Goal: Information Seeking & Learning: Learn about a topic

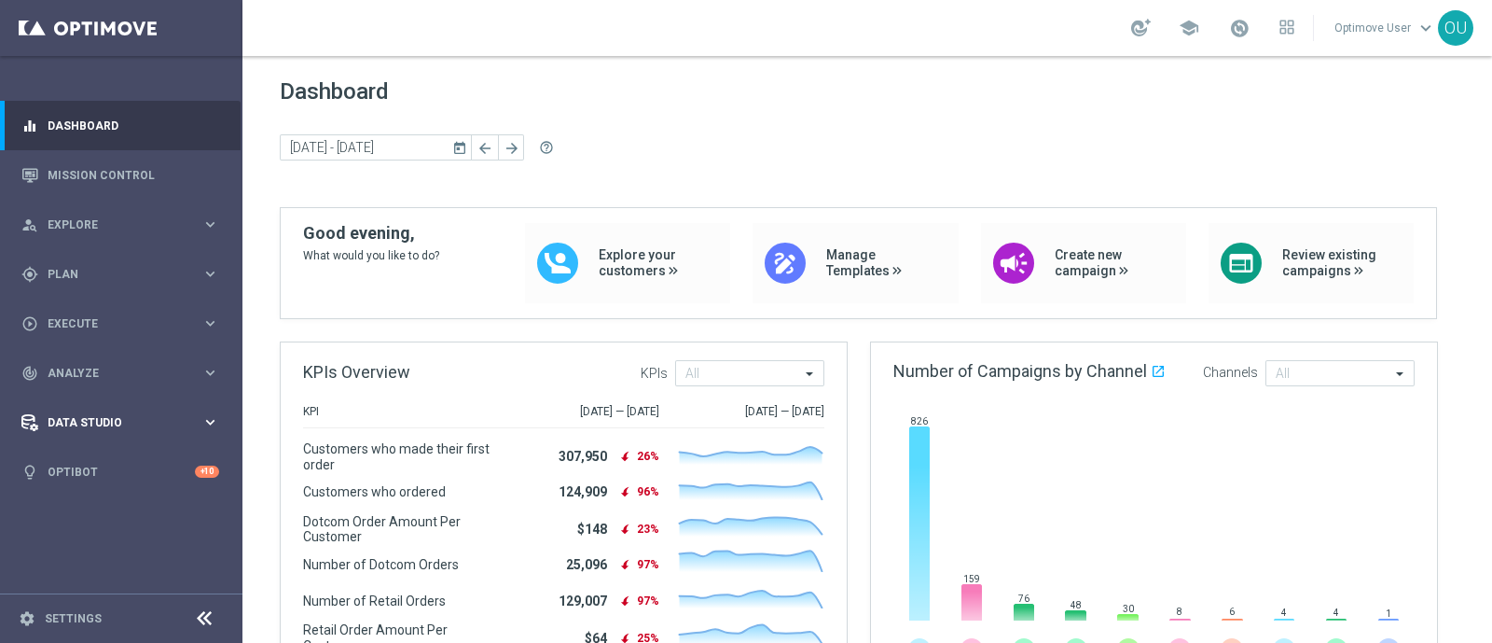
click at [77, 422] on span "Data Studio" at bounding box center [125, 422] width 154 height 11
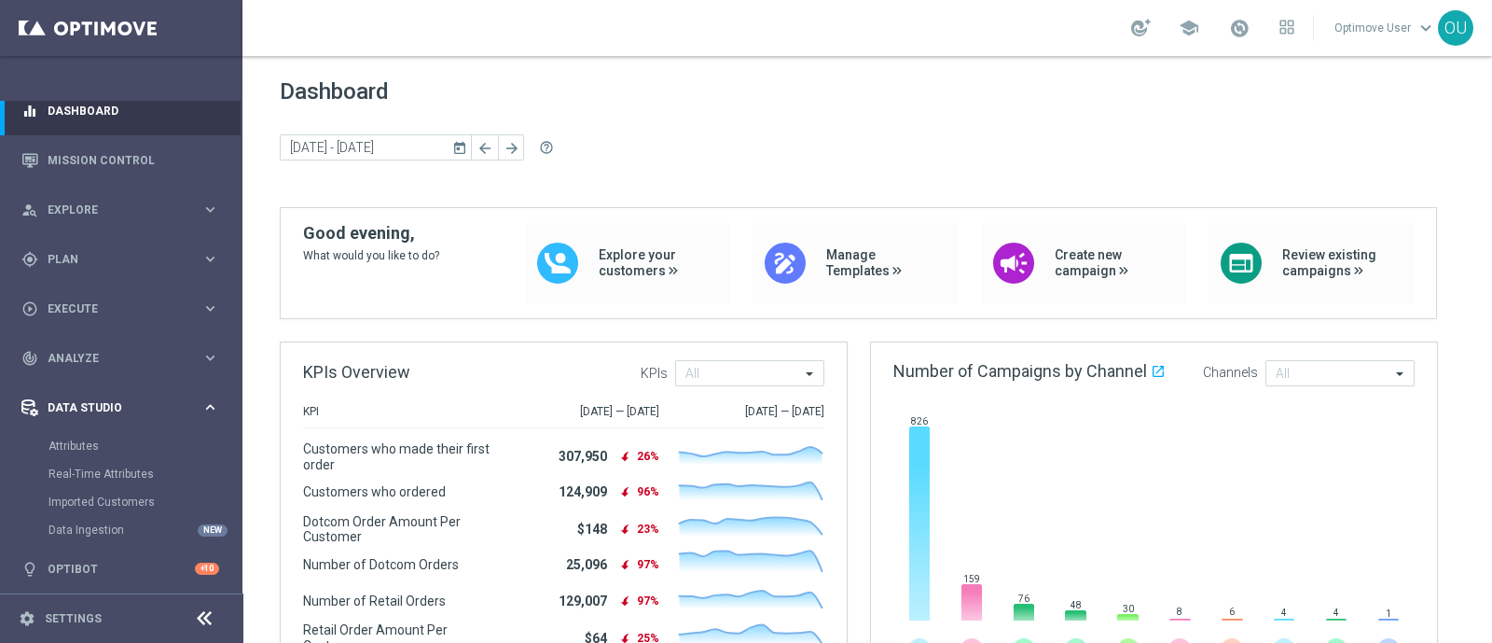
scroll to position [19, 0]
click at [91, 408] on span "Data Studio" at bounding box center [125, 403] width 154 height 11
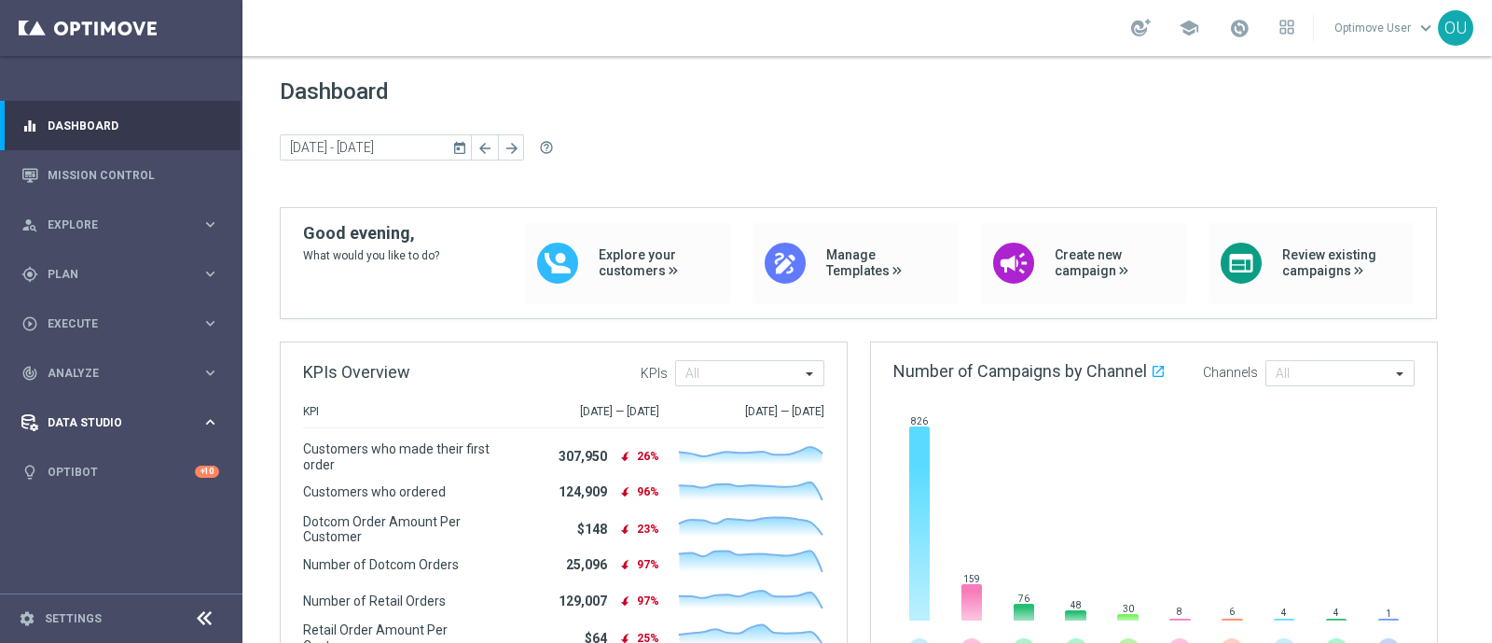
scroll to position [0, 0]
click at [92, 407] on div "Data Studio keyboard_arrow_right" at bounding box center [120, 421] width 241 height 49
click at [90, 368] on span "Analyze" at bounding box center [125, 373] width 154 height 11
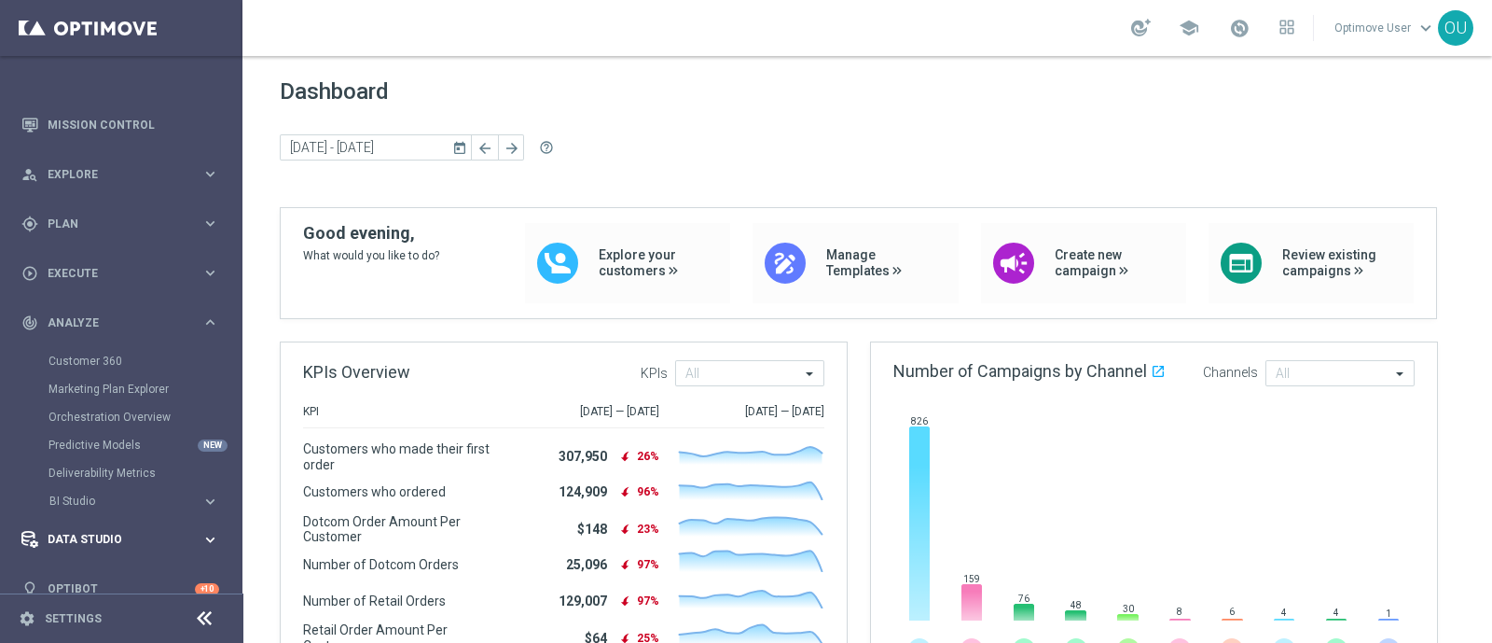
scroll to position [75, 0]
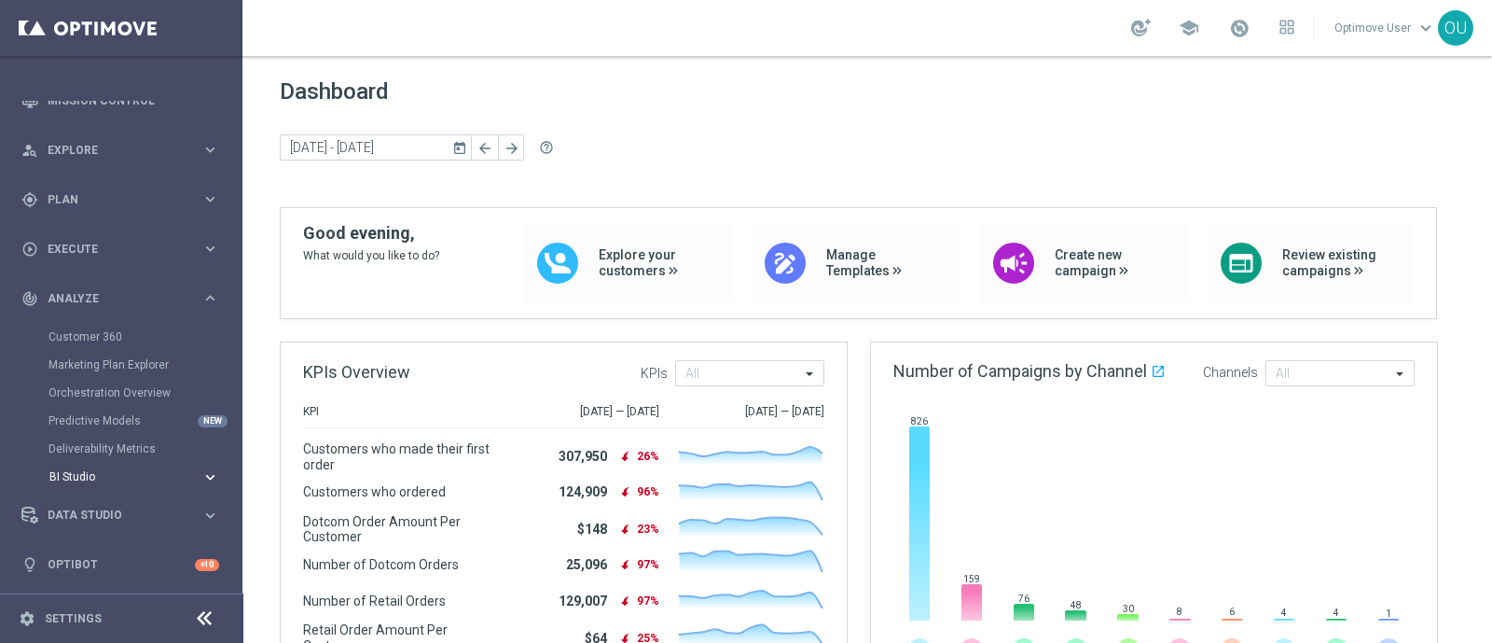
click at [76, 474] on span "BI Studio" at bounding box center [115, 476] width 133 height 11
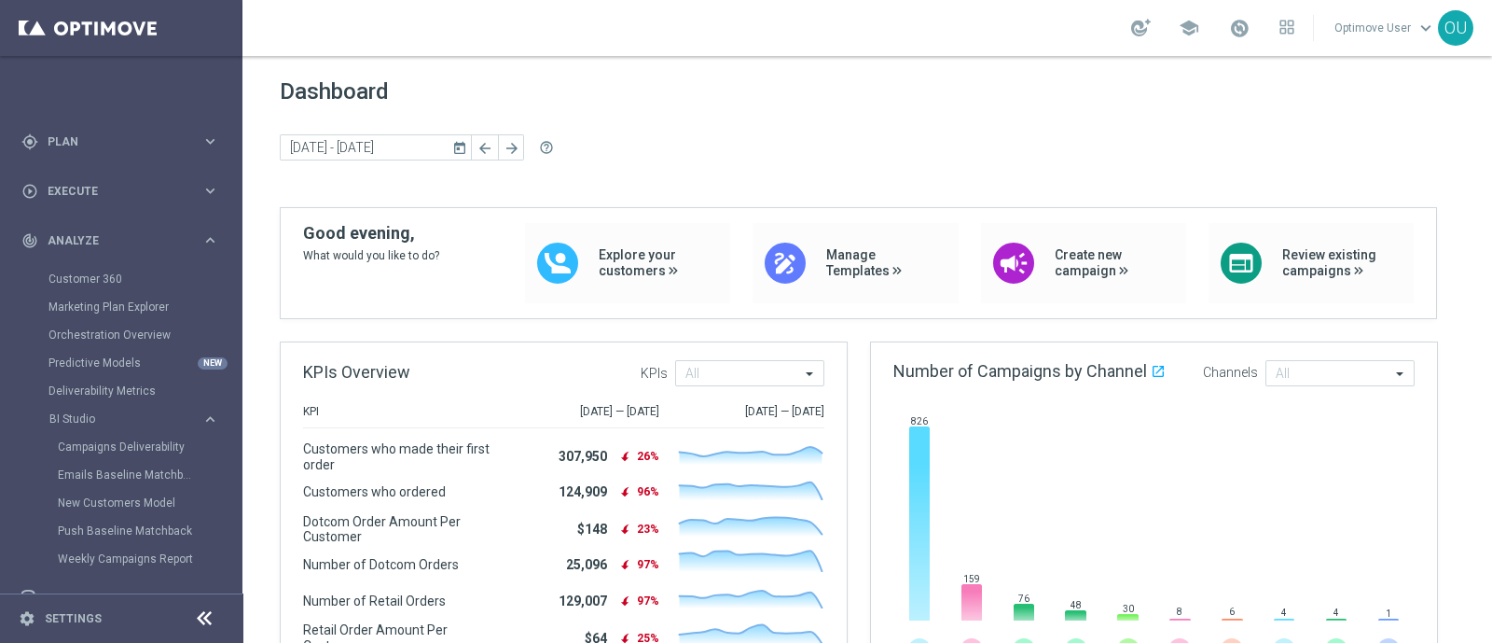
scroll to position [98, 0]
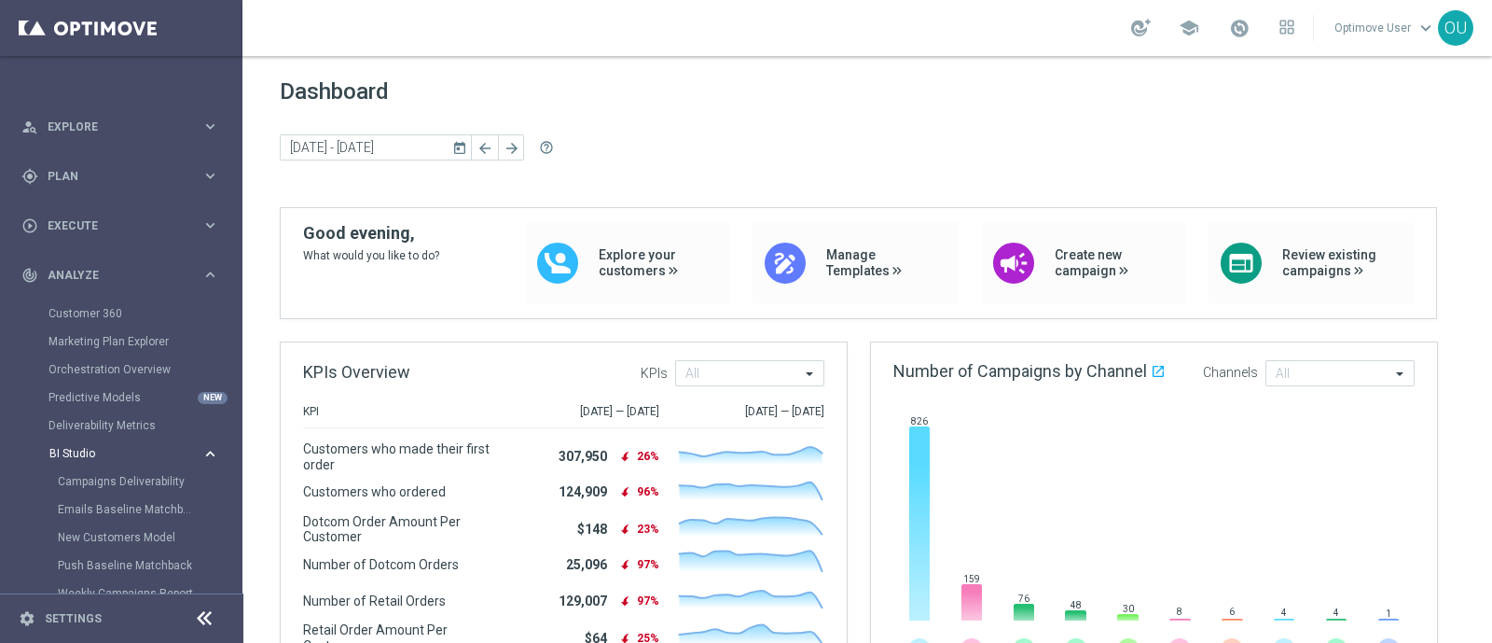
click at [85, 451] on span "BI Studio" at bounding box center [115, 453] width 133 height 11
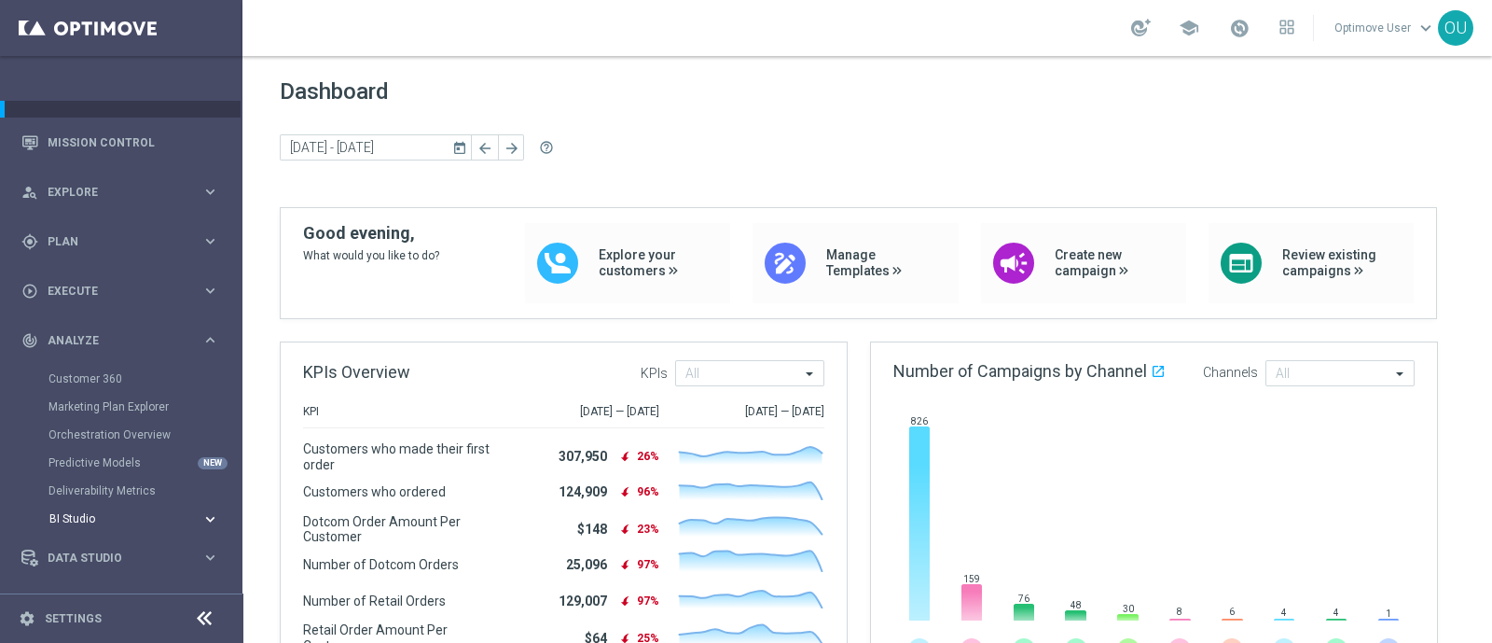
scroll to position [0, 0]
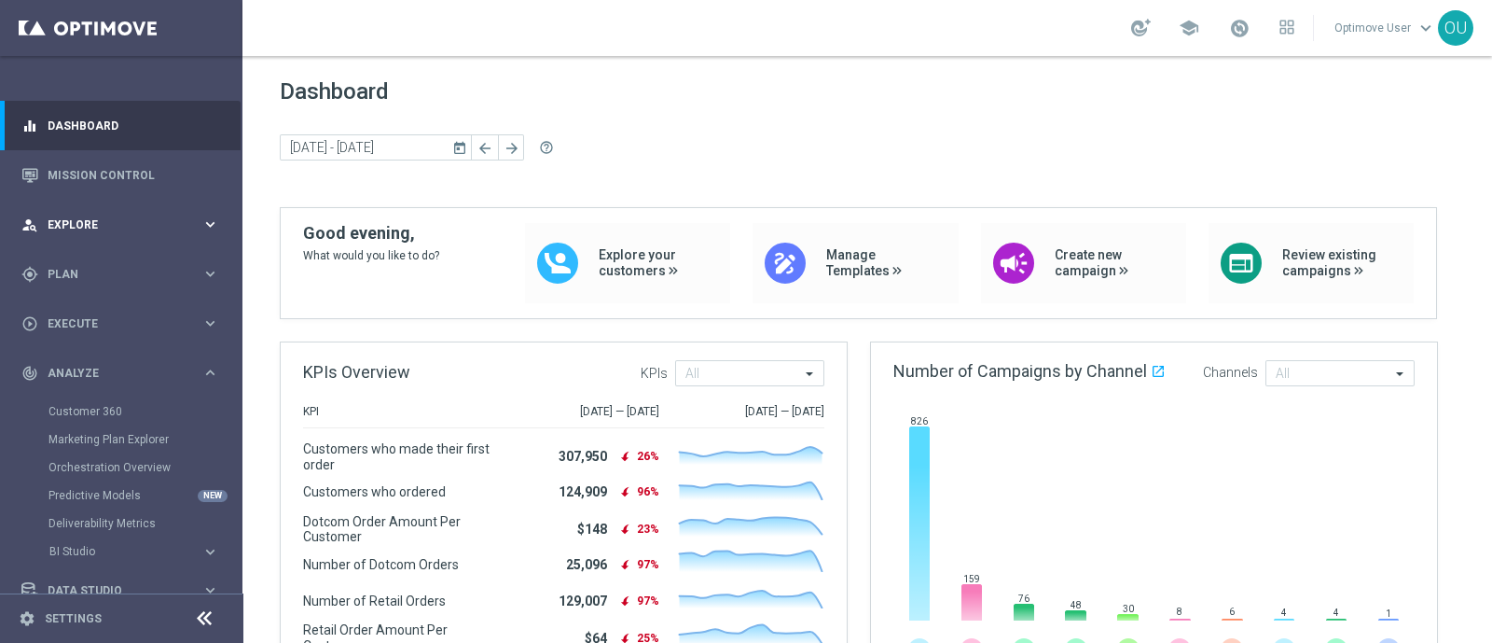
click at [94, 219] on span "Explore" at bounding box center [125, 224] width 154 height 11
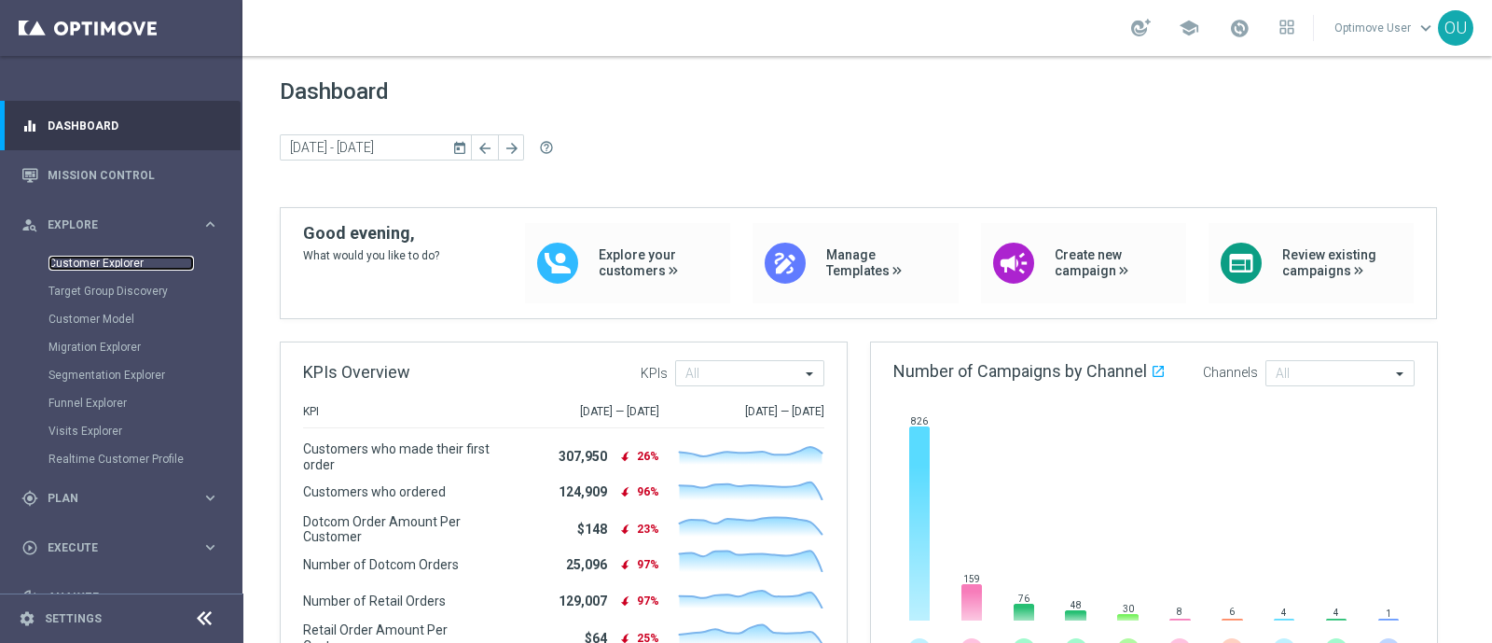
click at [117, 258] on link "Customer Explorer" at bounding box center [122, 263] width 146 height 15
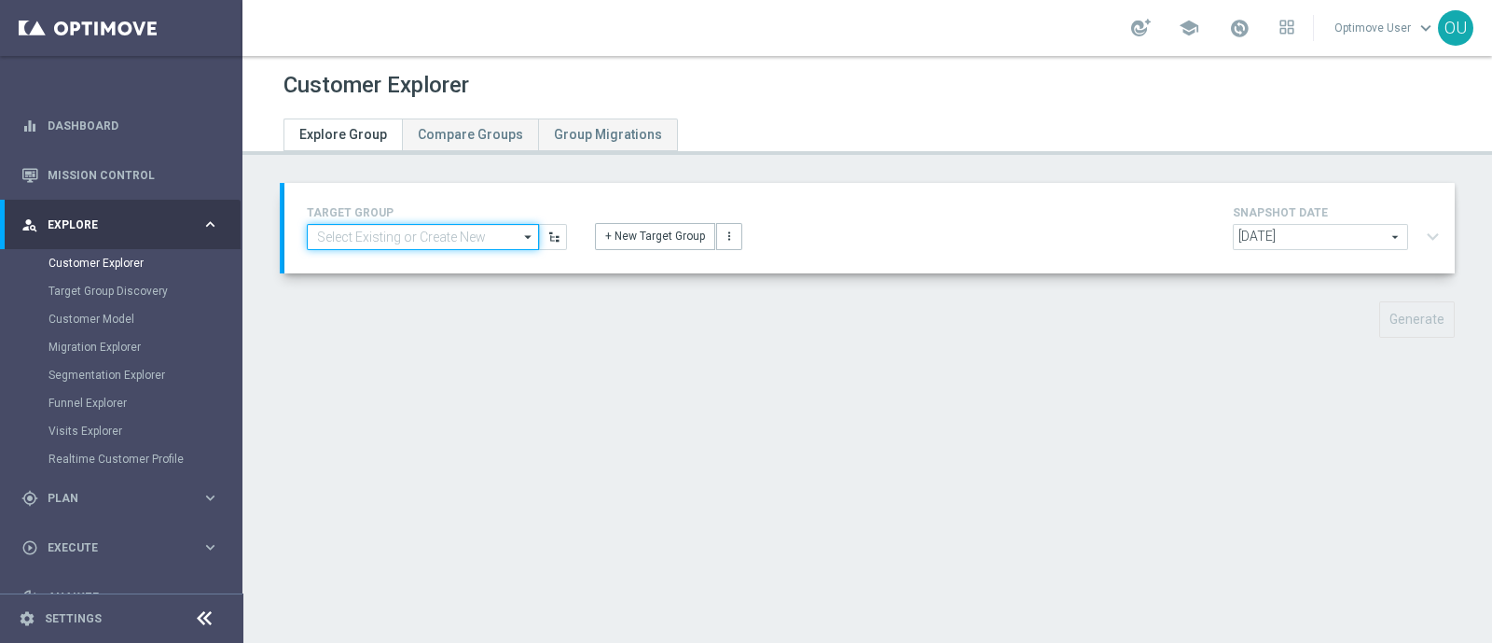
click at [493, 242] on input at bounding box center [423, 237] width 232 height 26
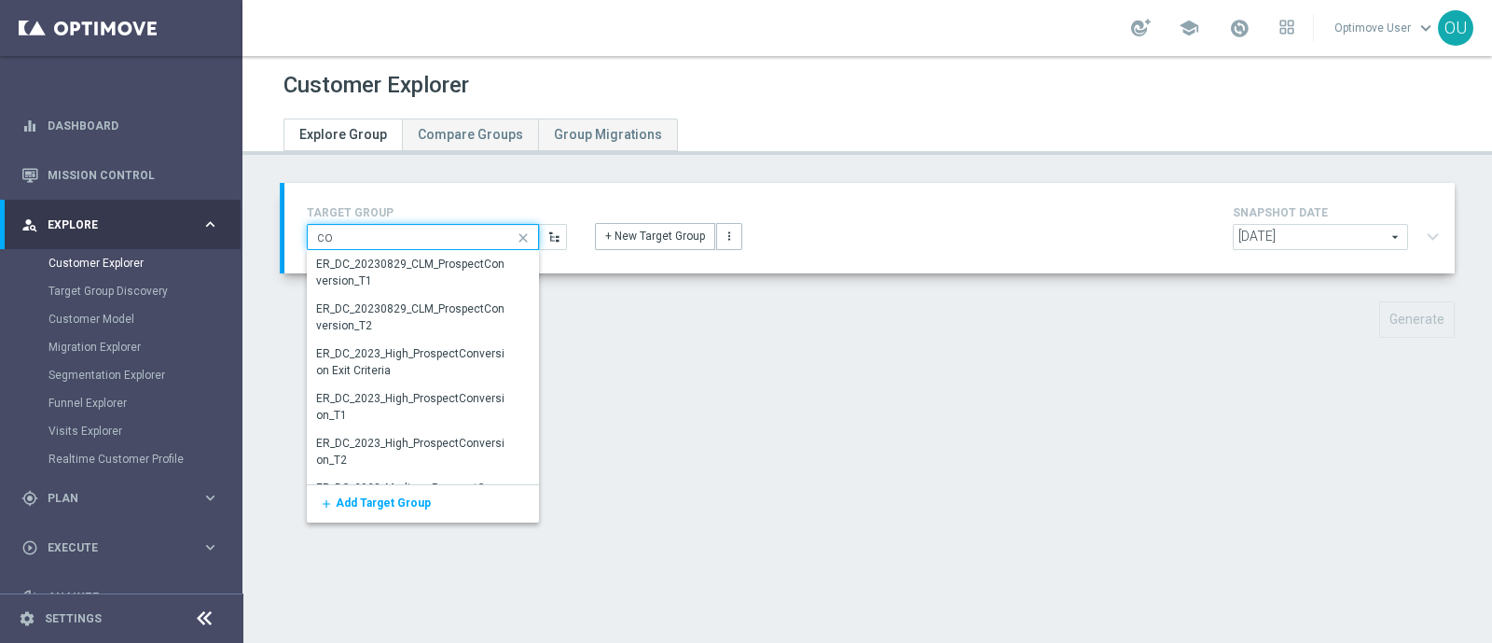
type input "c"
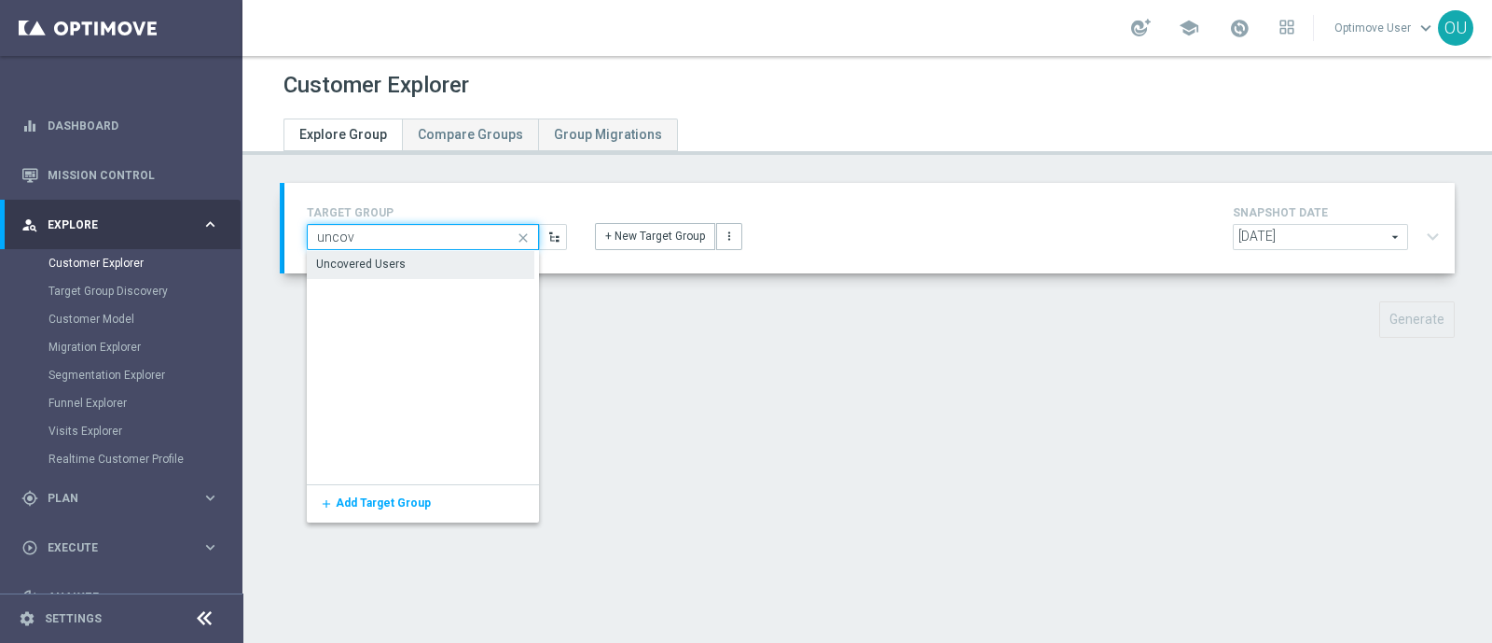
type input "uncov"
click at [371, 258] on div "Uncovered Users" at bounding box center [361, 264] width 90 height 17
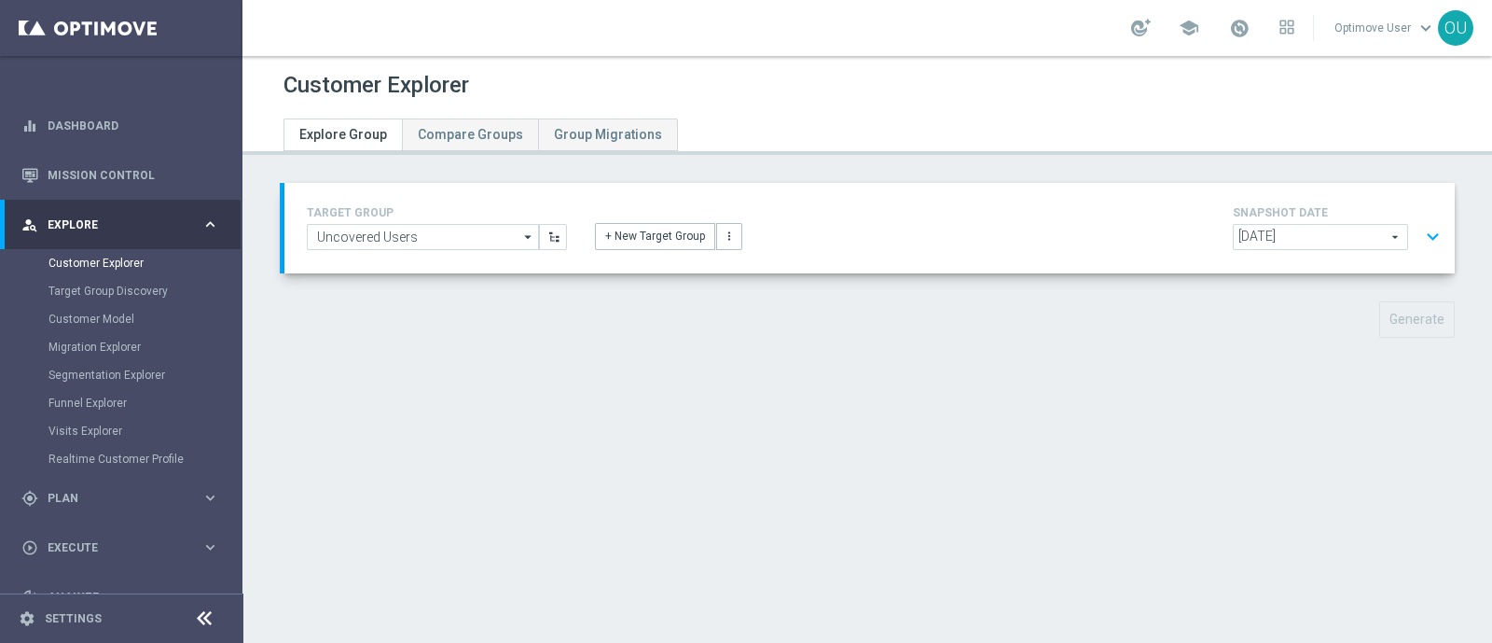
click at [1193, 230] on span "[DATE]" at bounding box center [1320, 237] width 173 height 24
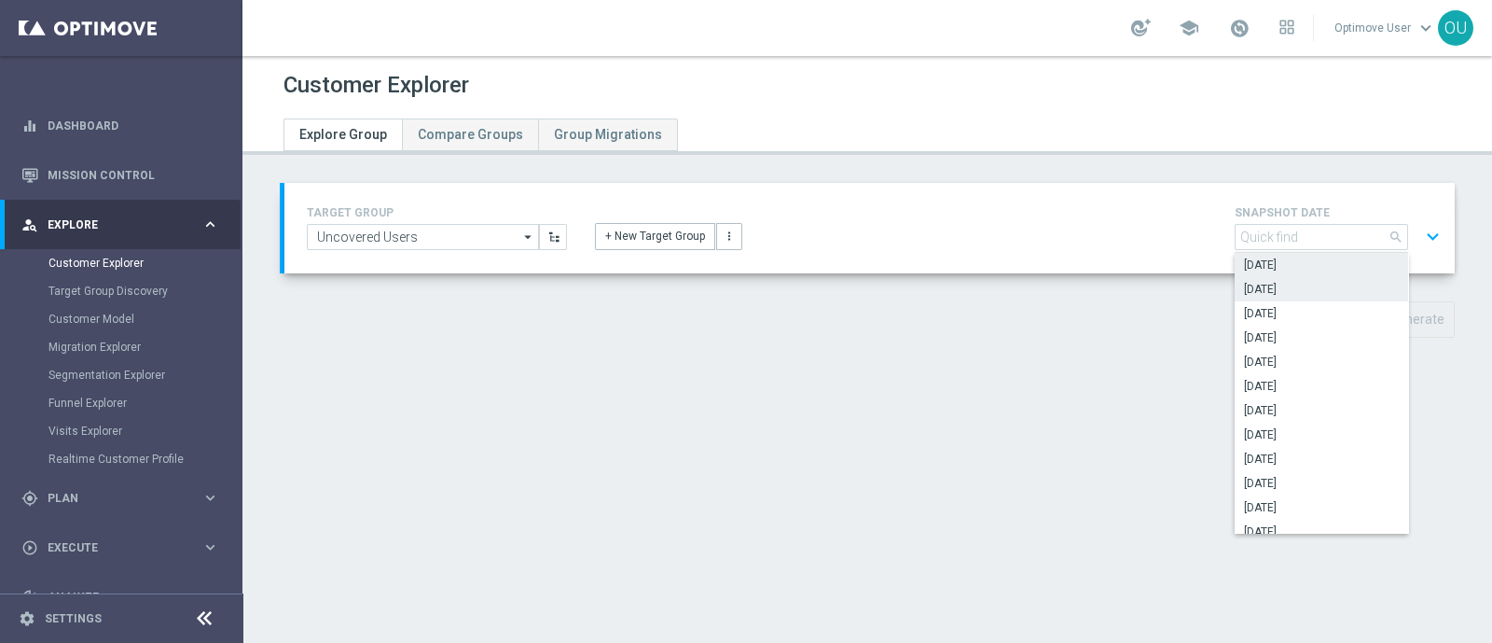
click at [1193, 298] on label "[DATE]" at bounding box center [1321, 289] width 173 height 24
type input "[DATE]"
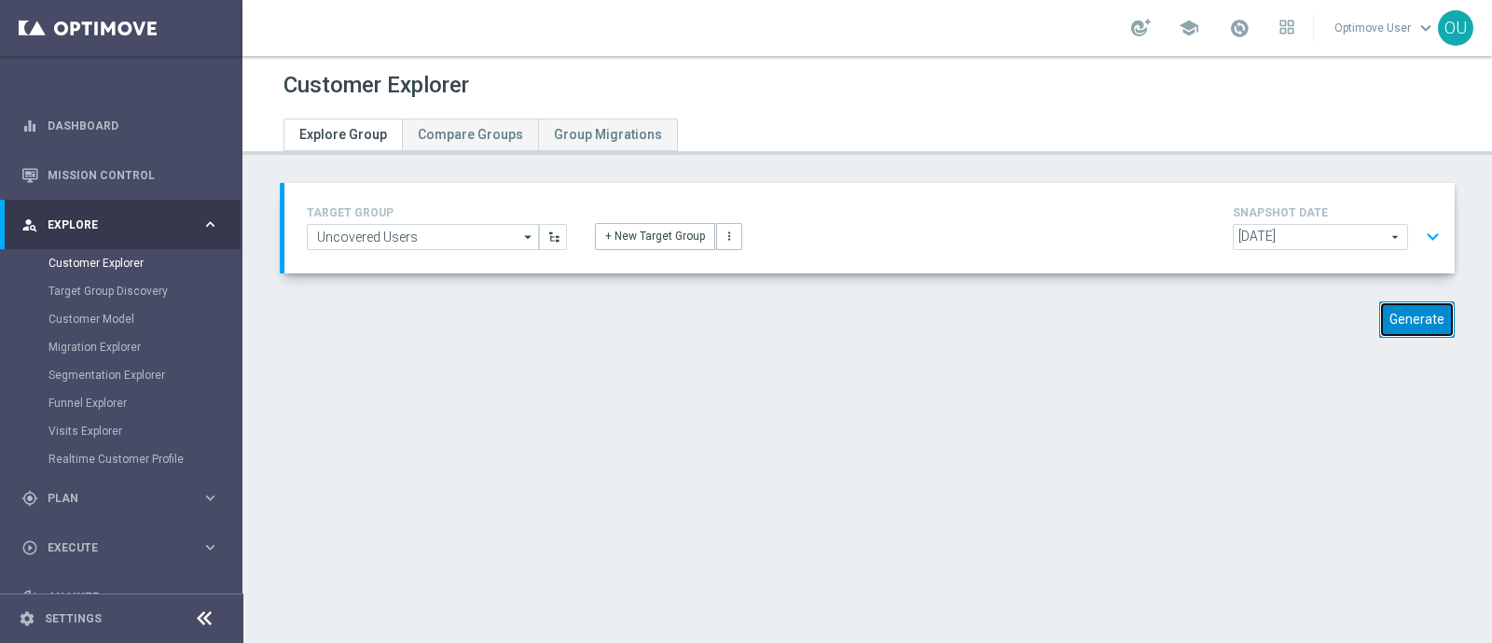
click at [1193, 320] on button "Generate" at bounding box center [1418, 319] width 76 height 36
click at [1193, 234] on button "expand_more" at bounding box center [1433, 236] width 27 height 35
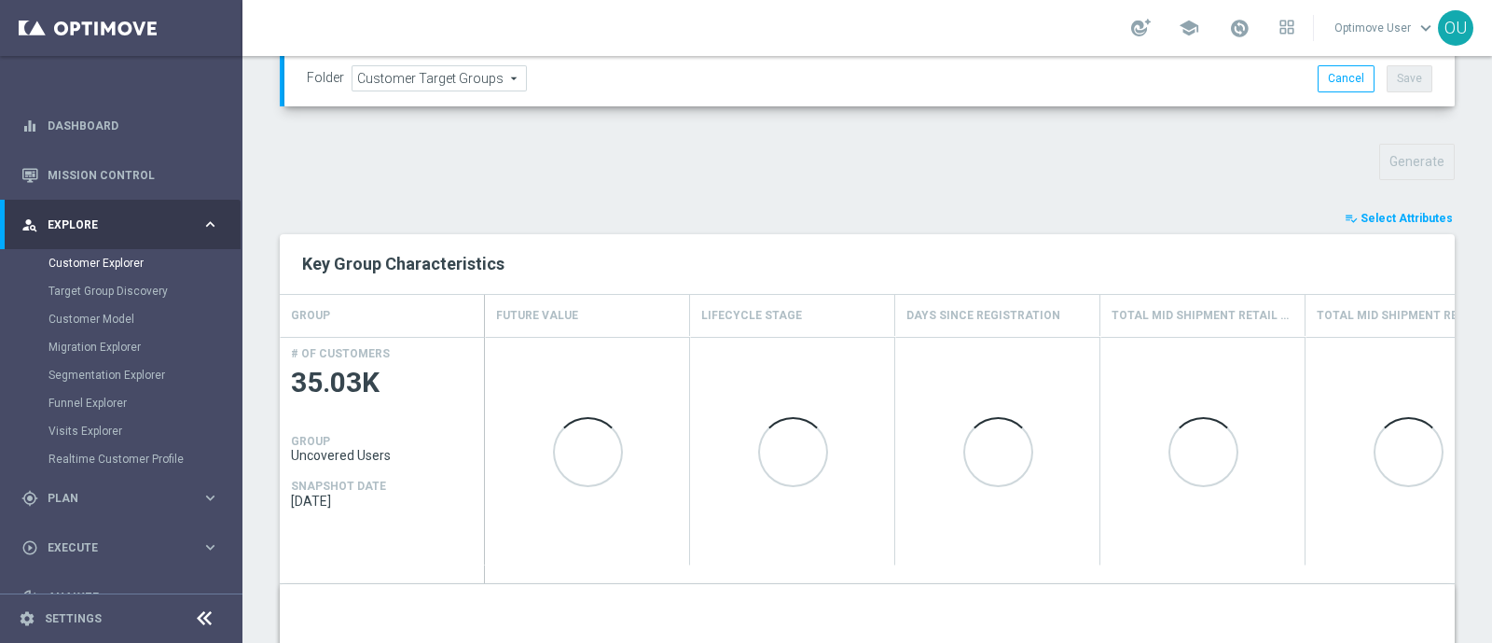
scroll to position [700, 0]
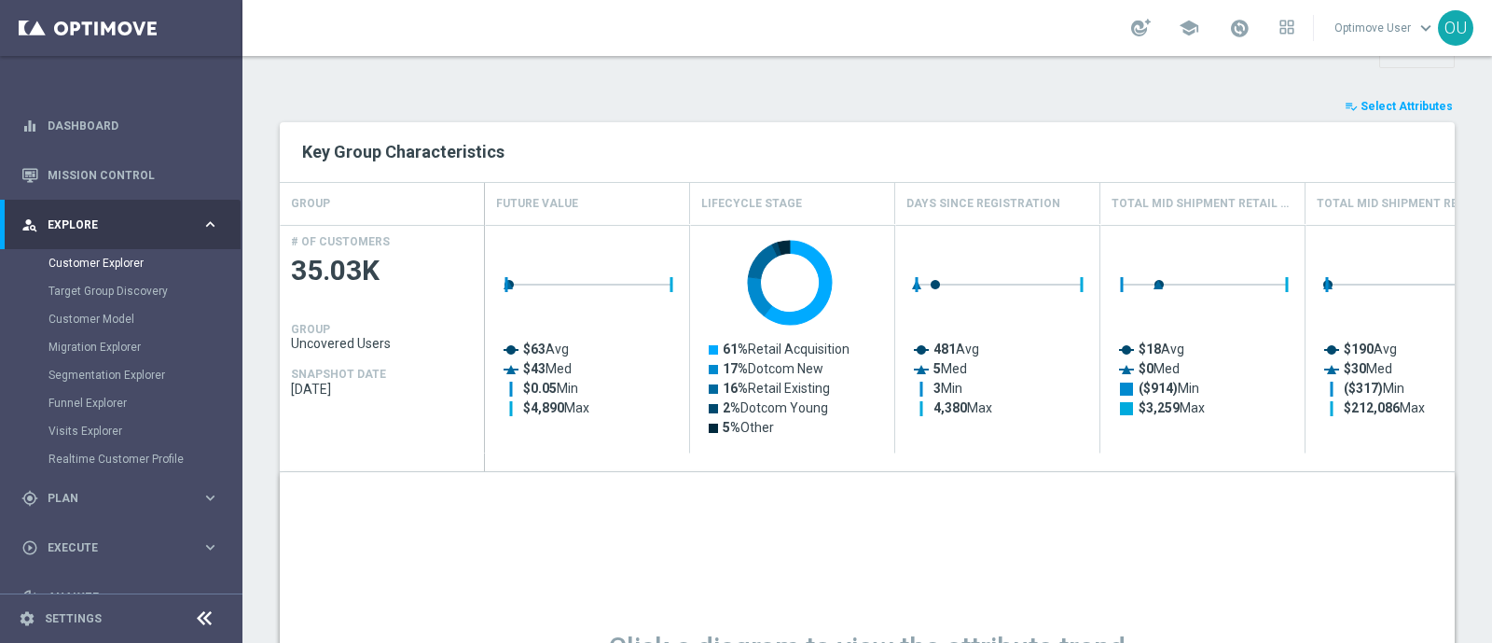
click at [1193, 100] on span "Select Attributes" at bounding box center [1407, 106] width 92 height 13
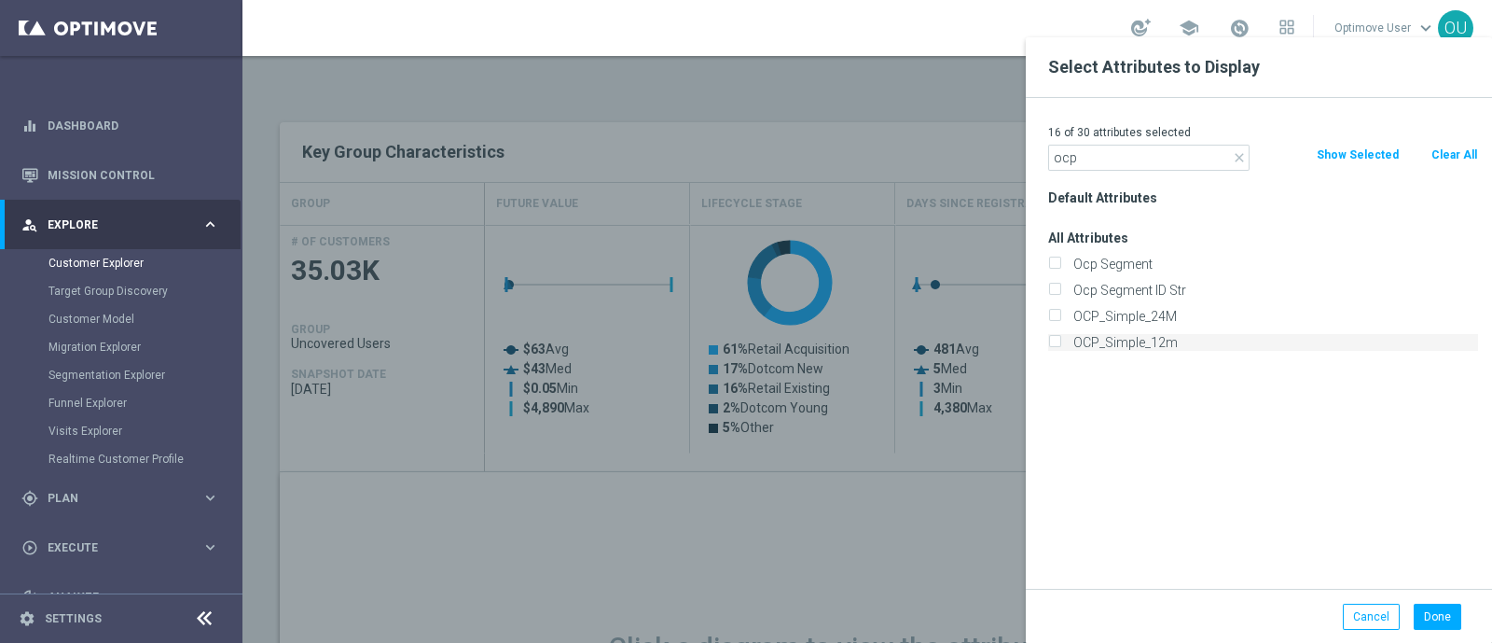
type input "ocp"
click at [1055, 340] on input "OCP_Simple_12m" at bounding box center [1054, 345] width 12 height 12
checkbox input "true"
click at [1193, 513] on button "Done" at bounding box center [1438, 616] width 48 height 26
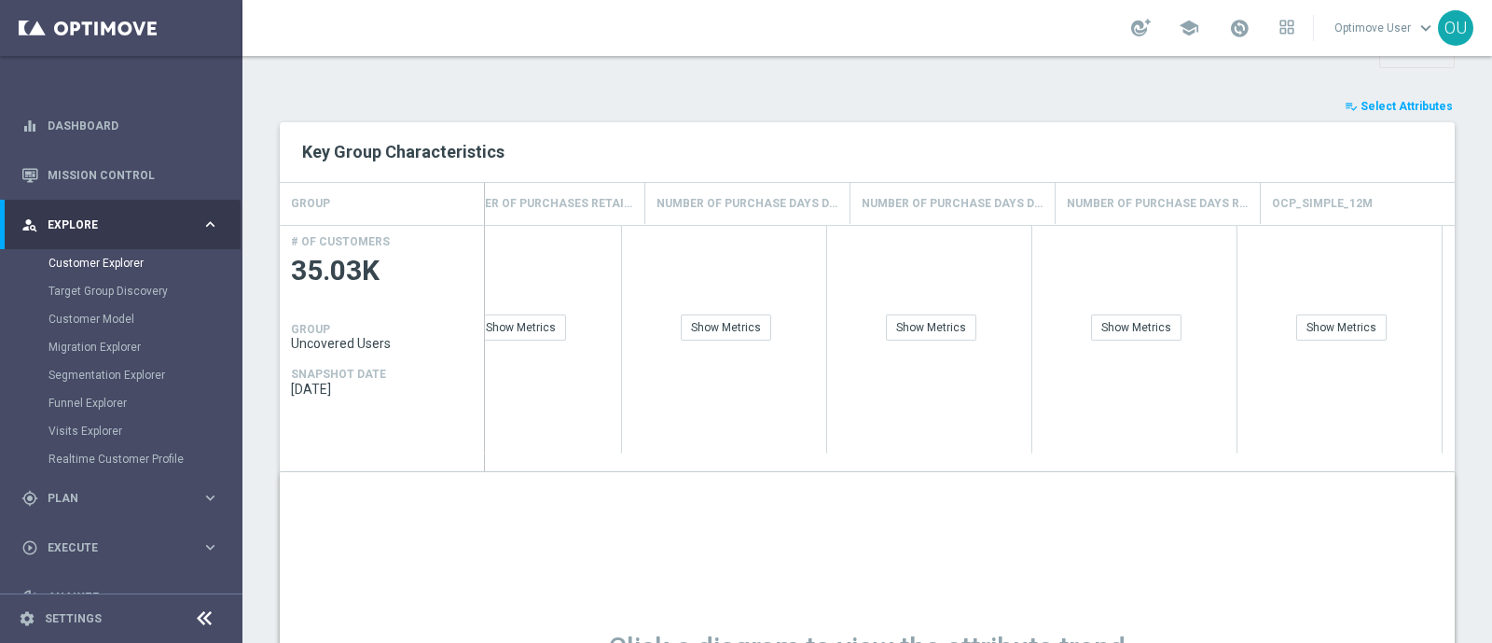
scroll to position [0, 2536]
click at [1193, 330] on div "Show Breakdown" at bounding box center [1363, 327] width 109 height 26
drag, startPoint x: 1307, startPoint y: 210, endPoint x: 538, endPoint y: 205, distance: 768.6
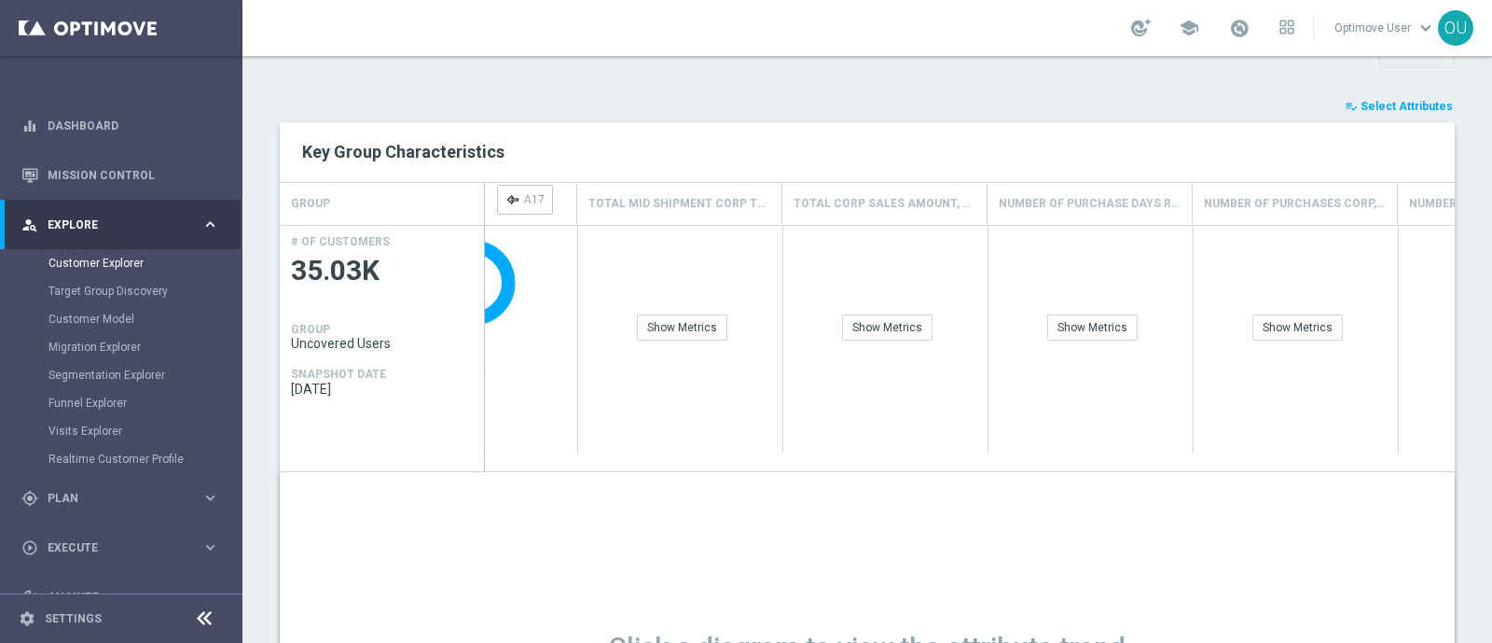
scroll to position [0, 1469]
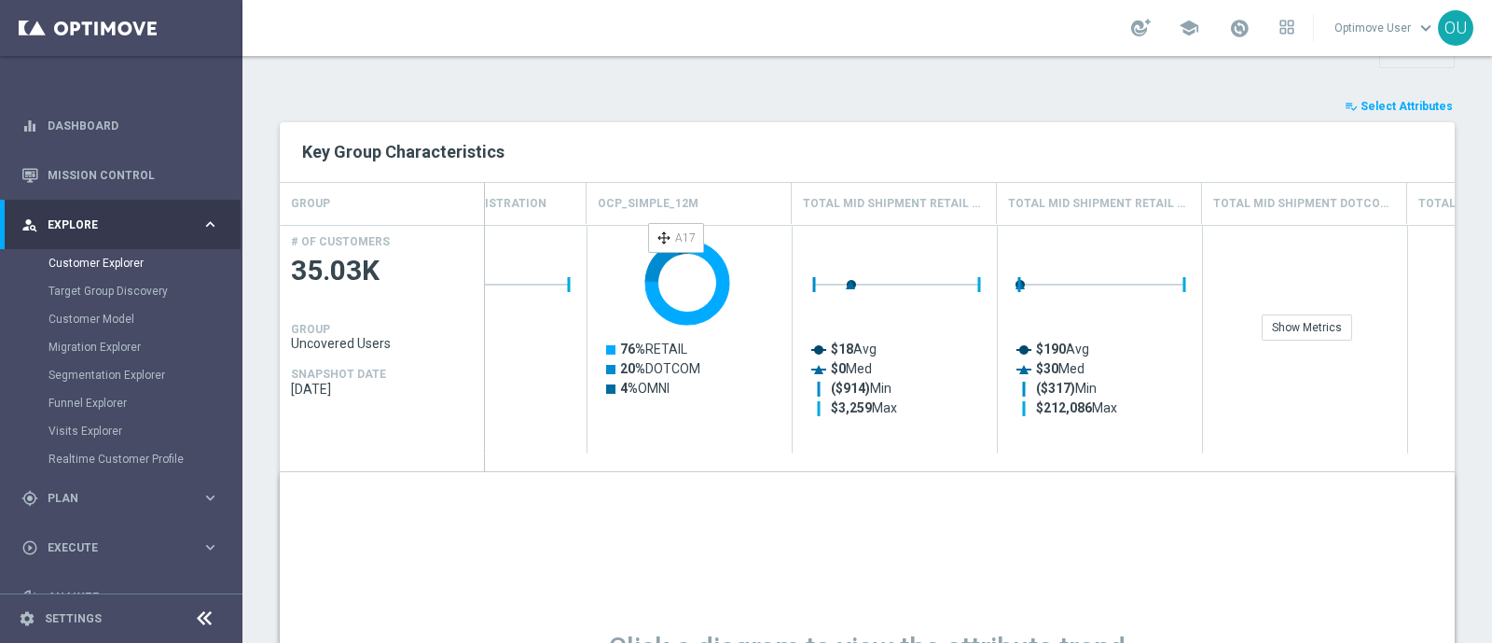
drag, startPoint x: 1306, startPoint y: 212, endPoint x: 661, endPoint y: 230, distance: 644.8
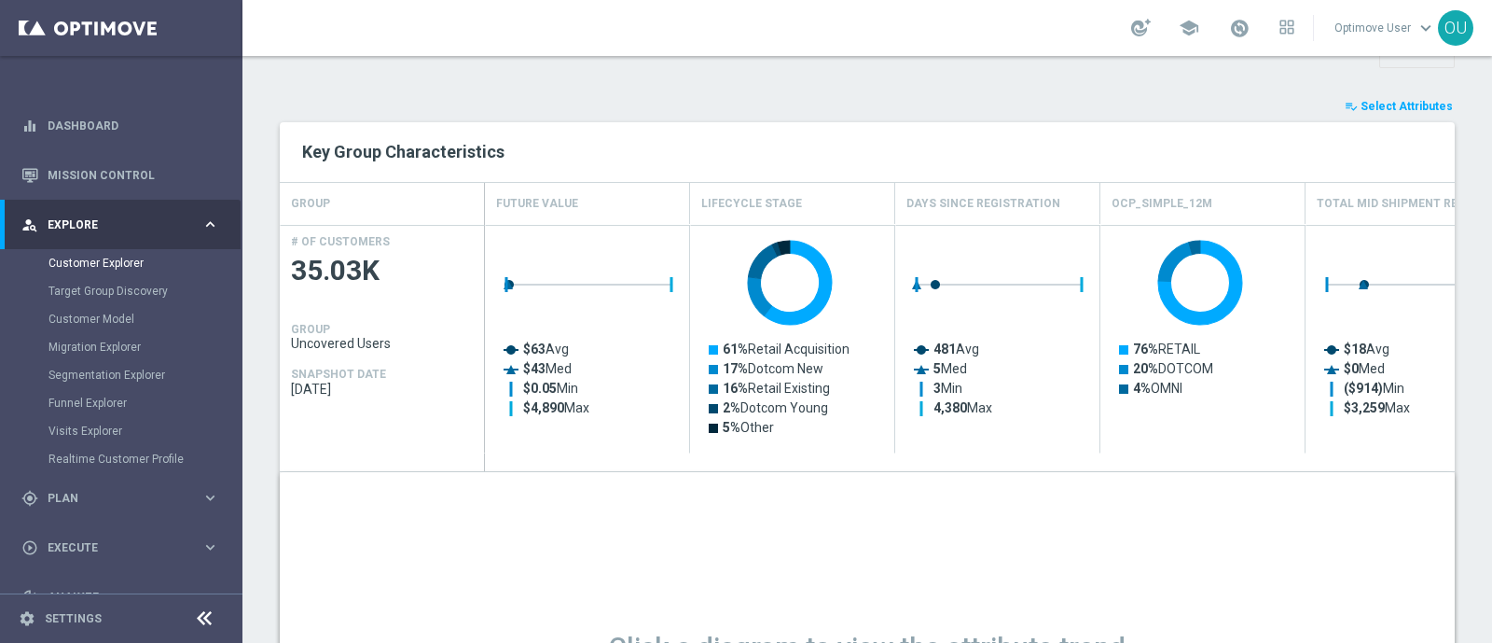
drag, startPoint x: 1208, startPoint y: 189, endPoint x: 1096, endPoint y: 201, distance: 112.5
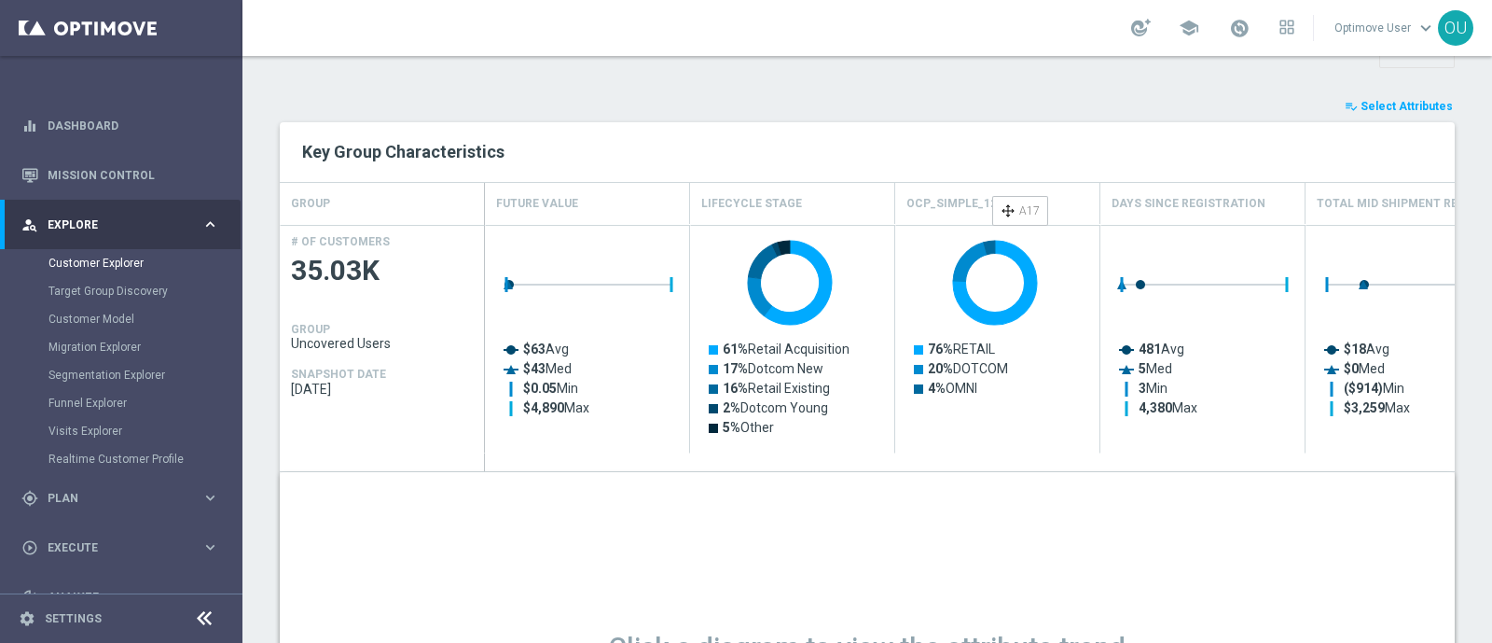
drag, startPoint x: 1152, startPoint y: 202, endPoint x: 1002, endPoint y: 203, distance: 150.2
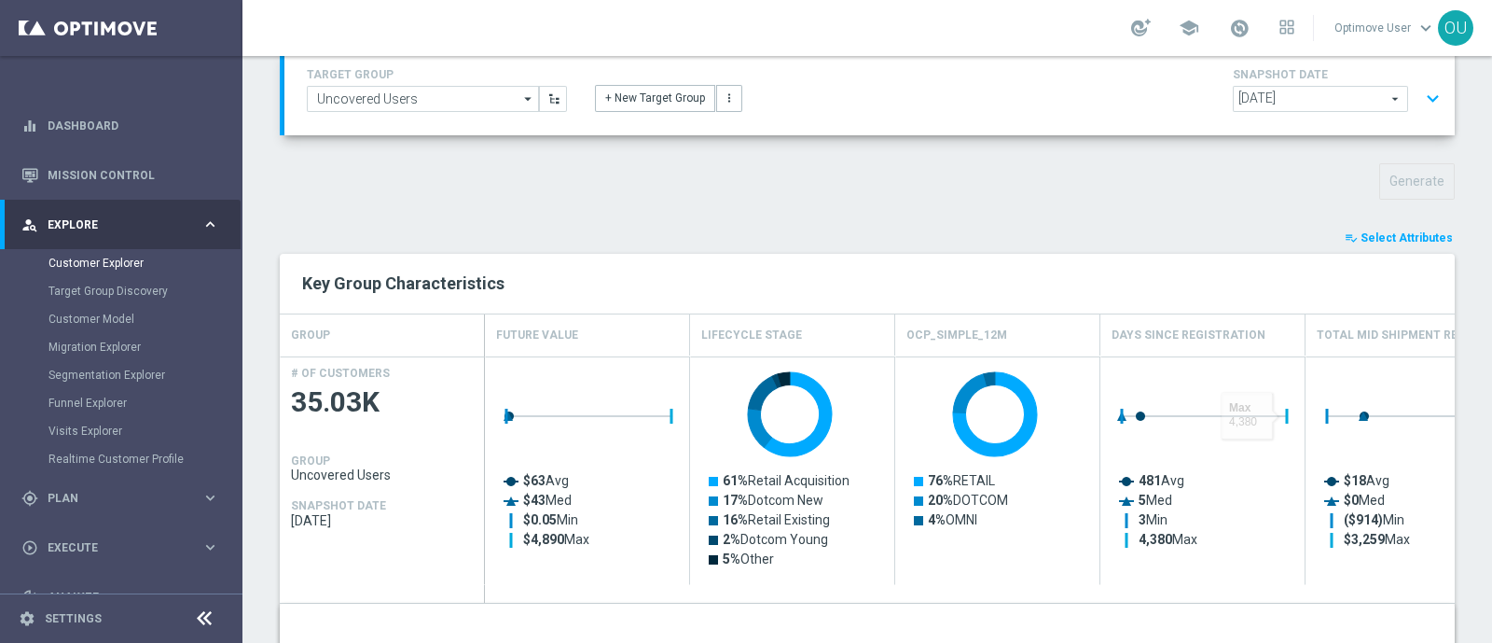
scroll to position [0, 0]
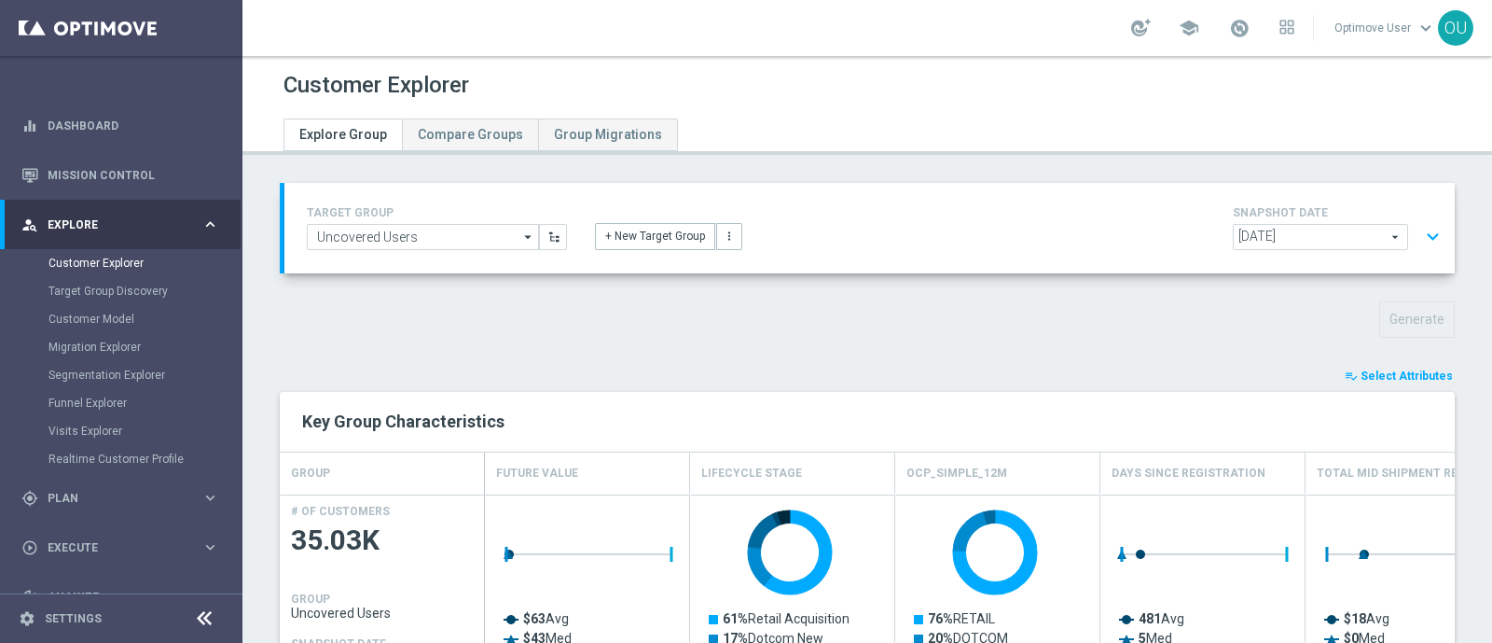
click at [1193, 229] on button "expand_more" at bounding box center [1433, 236] width 27 height 35
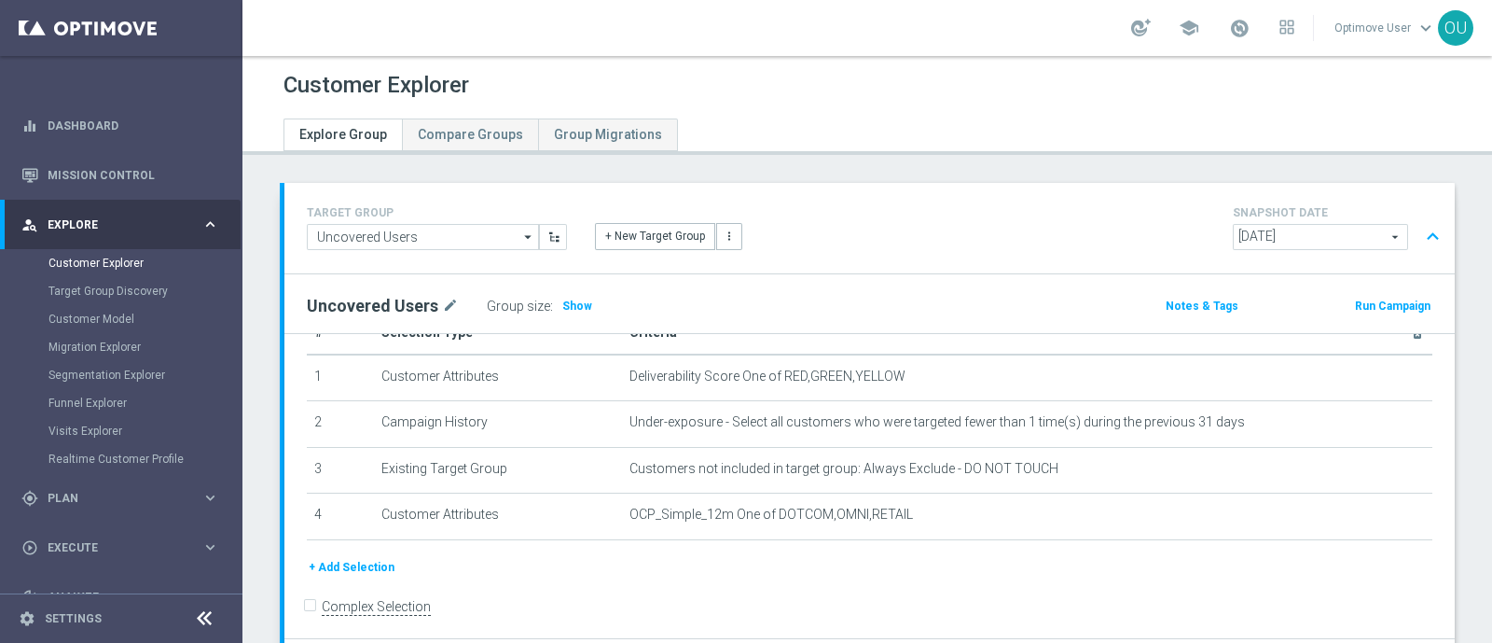
click at [1193, 235] on span "[DATE]" at bounding box center [1320, 237] width 173 height 24
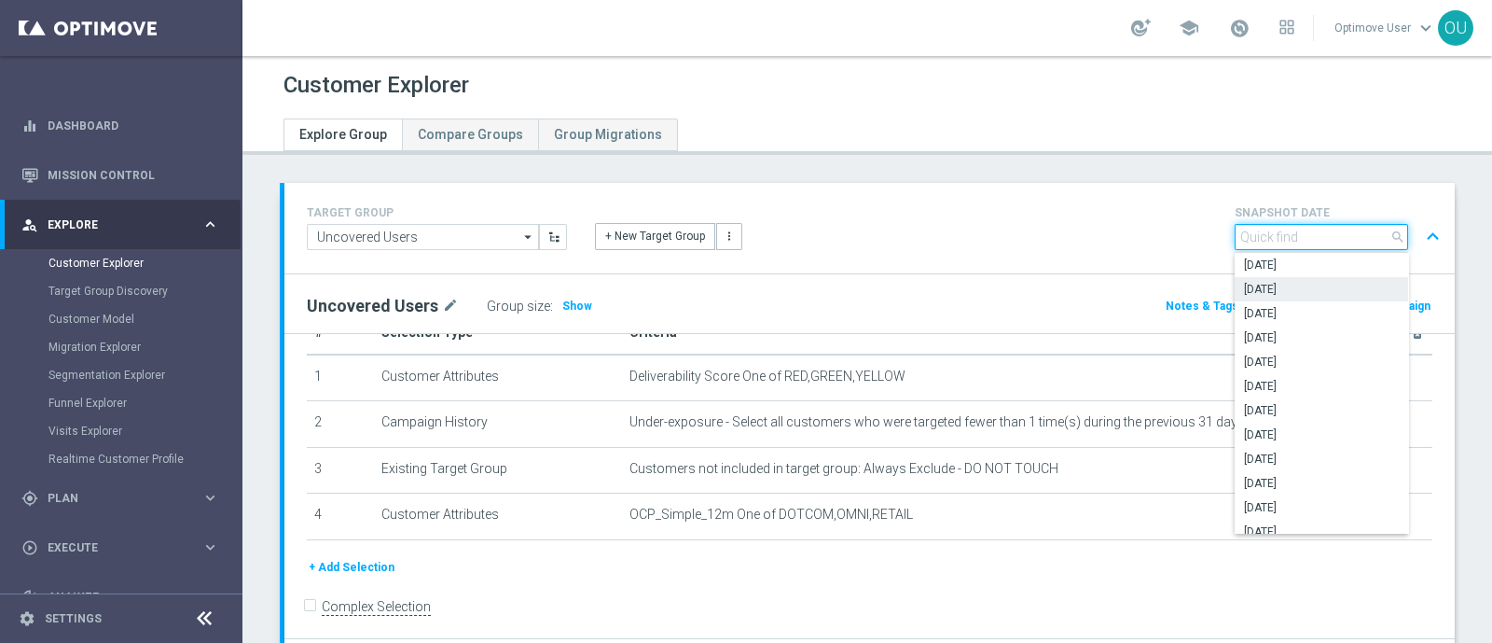
click at [1193, 249] on input "search" at bounding box center [1321, 237] width 173 height 26
click at [1193, 257] on span "[DATE]" at bounding box center [1321, 264] width 155 height 15
type input "[DATE]"
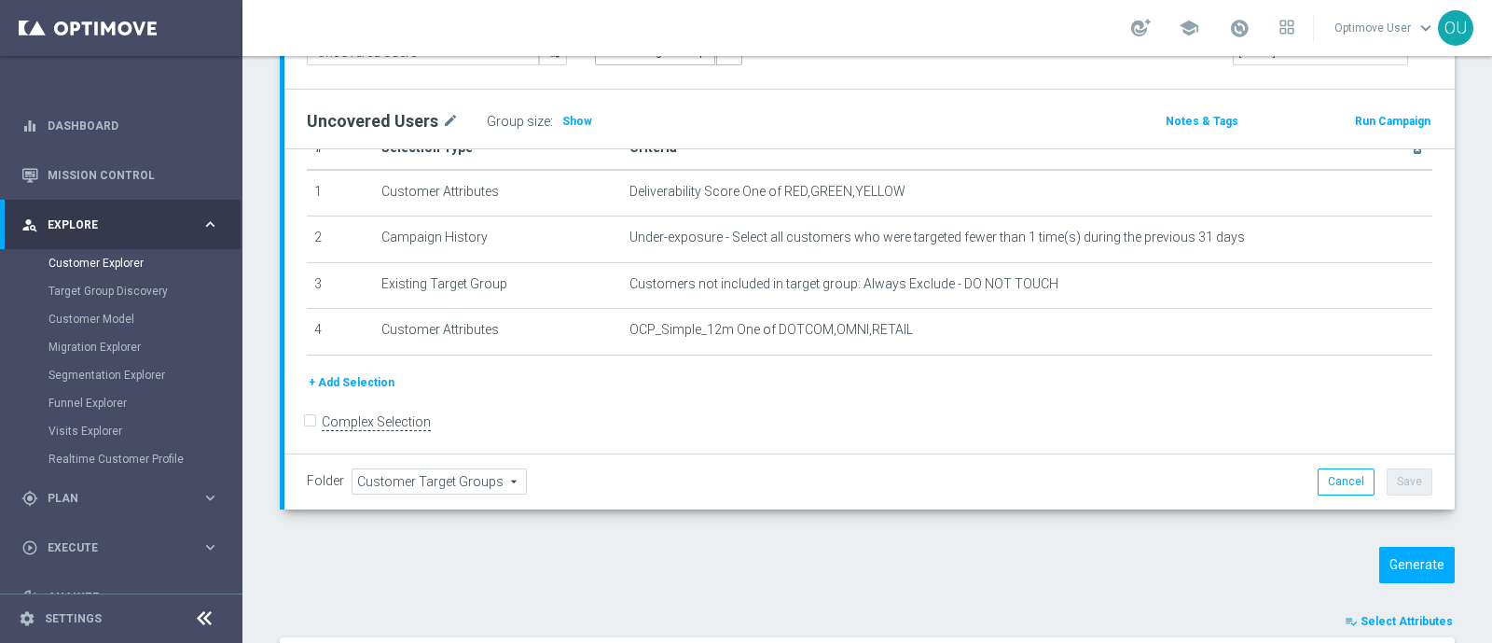
scroll to position [232, 0]
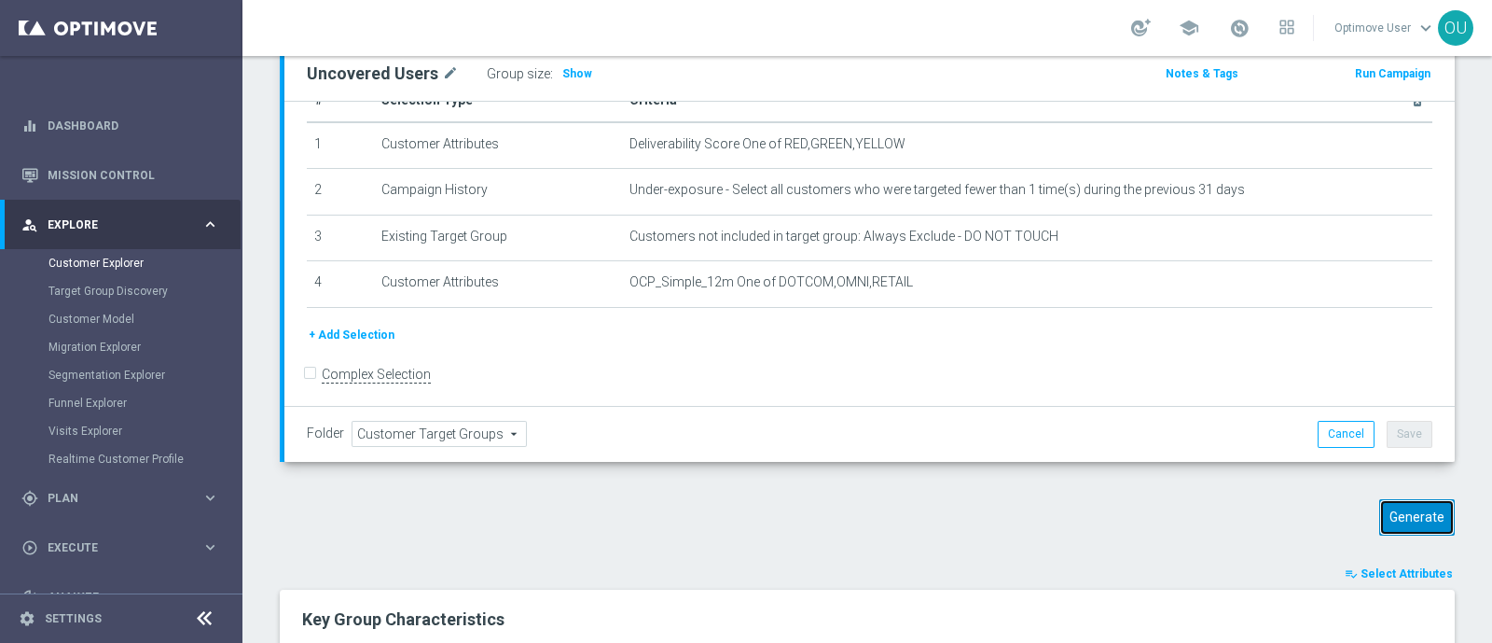
click at [1193, 507] on button "Generate" at bounding box center [1418, 517] width 76 height 36
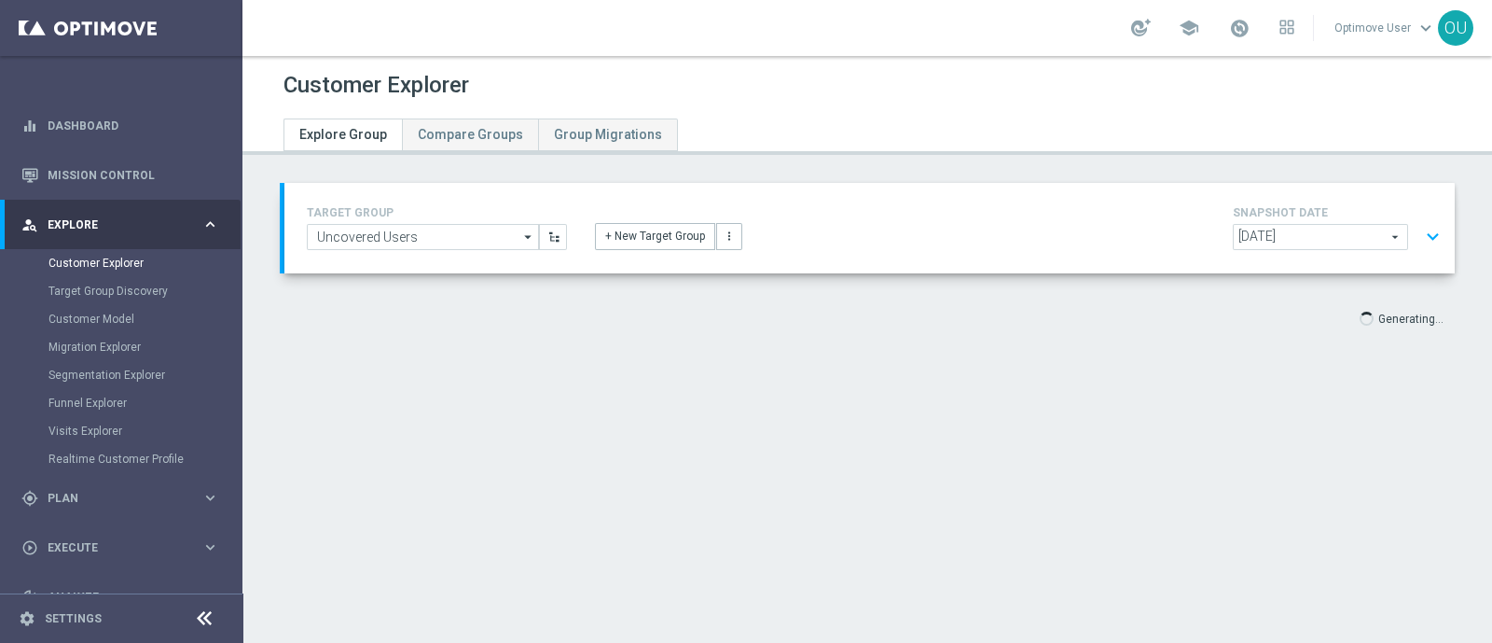
scroll to position [0, 0]
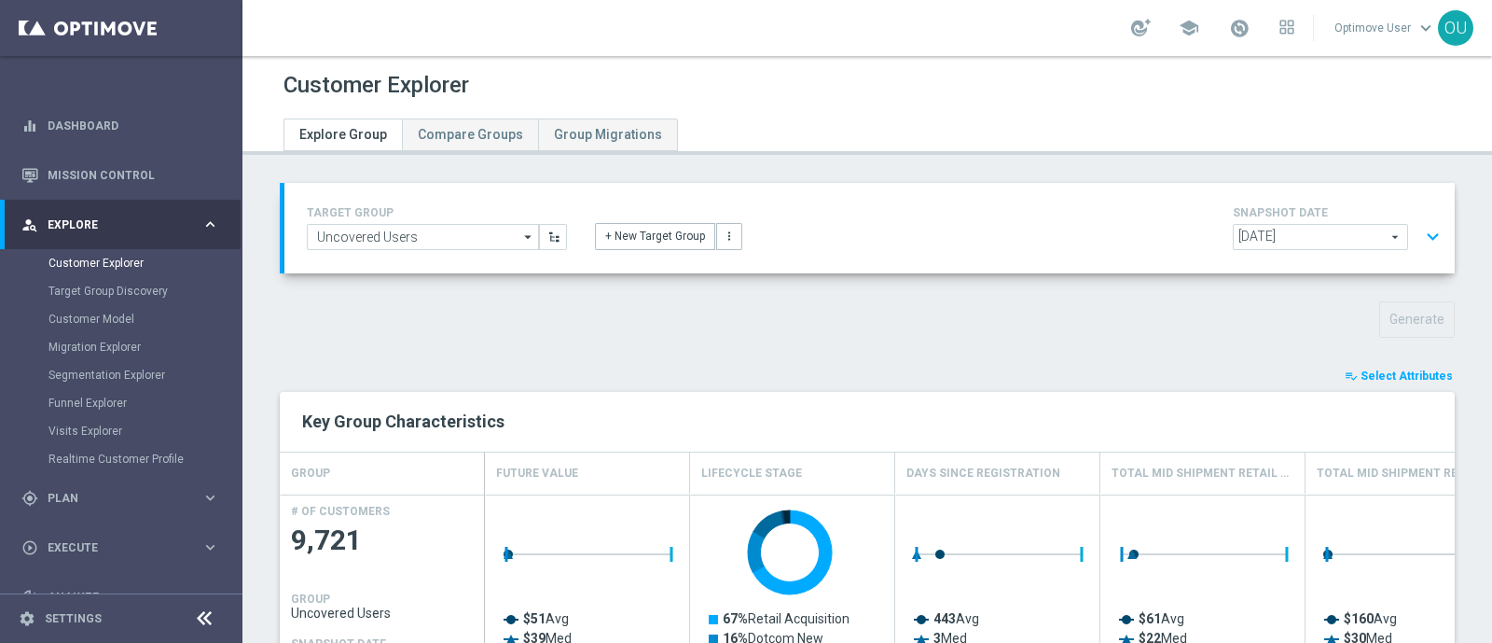
click at [1193, 238] on button "expand_more" at bounding box center [1433, 236] width 27 height 35
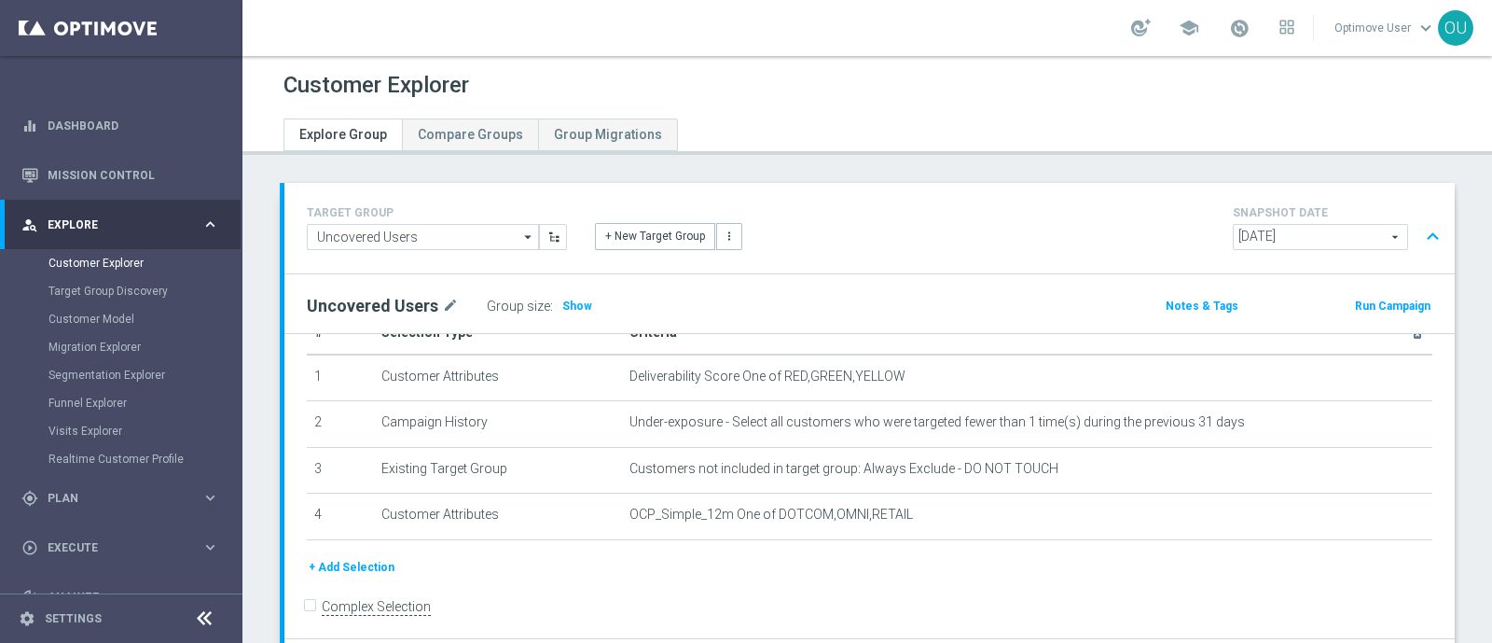
click at [1193, 233] on button "expand_less" at bounding box center [1433, 236] width 27 height 35
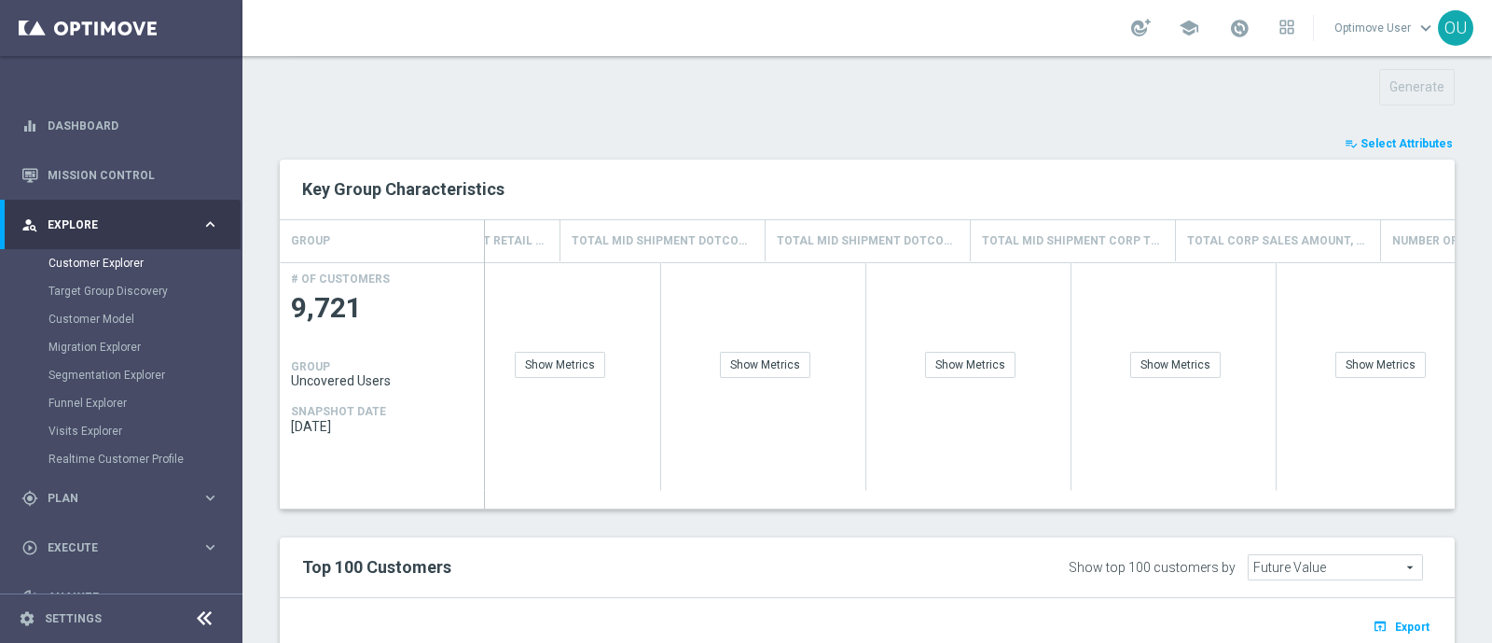
scroll to position [0, 2107]
click at [1193, 362] on div "Show Breakdown" at bounding box center [1363, 365] width 109 height 26
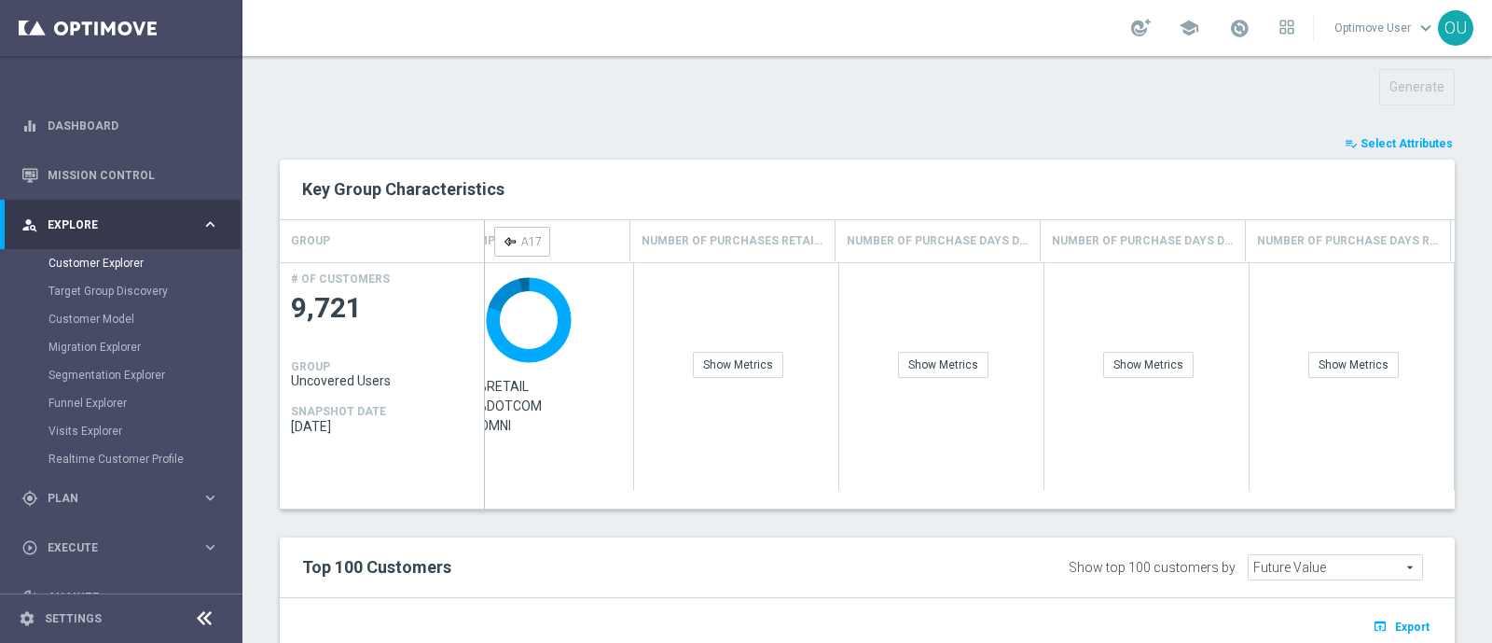
scroll to position [0, 2504]
drag, startPoint x: 1321, startPoint y: 227, endPoint x: 494, endPoint y: 233, distance: 826.4
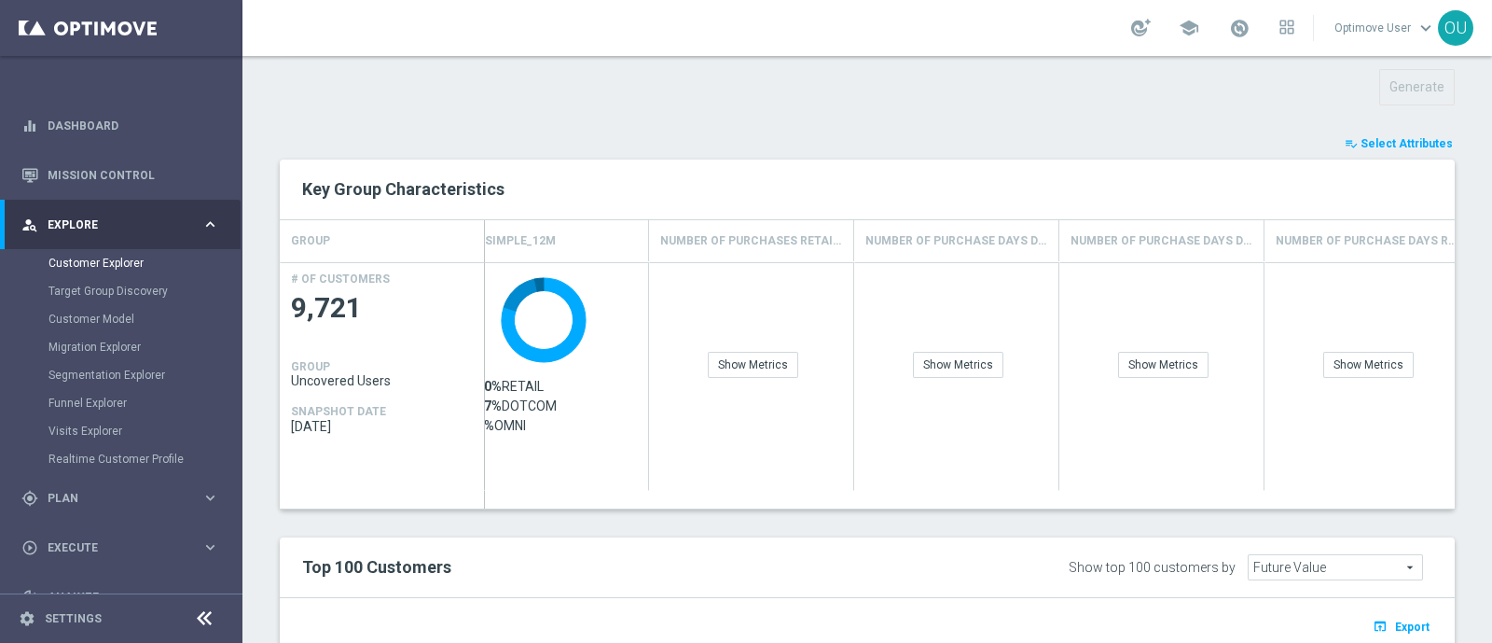
drag, startPoint x: 563, startPoint y: 236, endPoint x: 518, endPoint y: 240, distance: 45.9
click at [518, 240] on div "OCP_Simple_12m" at bounding box center [546, 240] width 205 height 41
drag, startPoint x: 516, startPoint y: 226, endPoint x: 407, endPoint y: 219, distance: 109.3
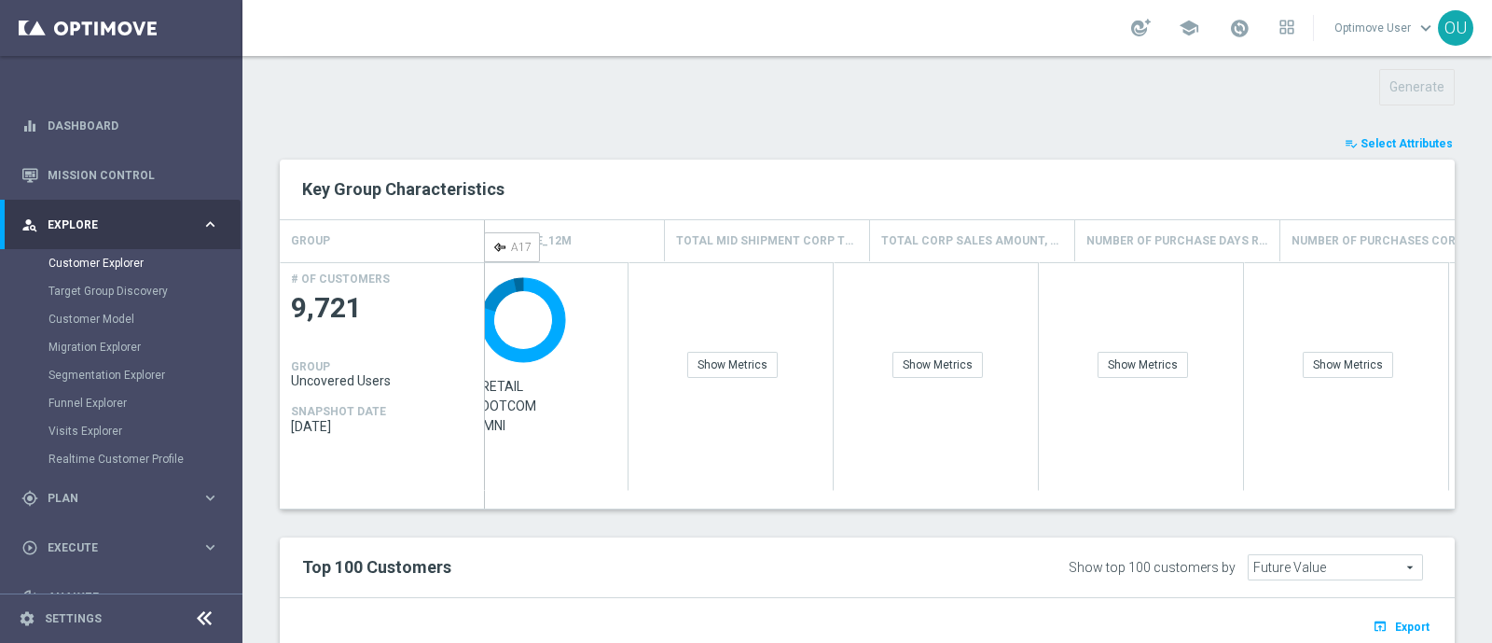
scroll to position [0, 1419]
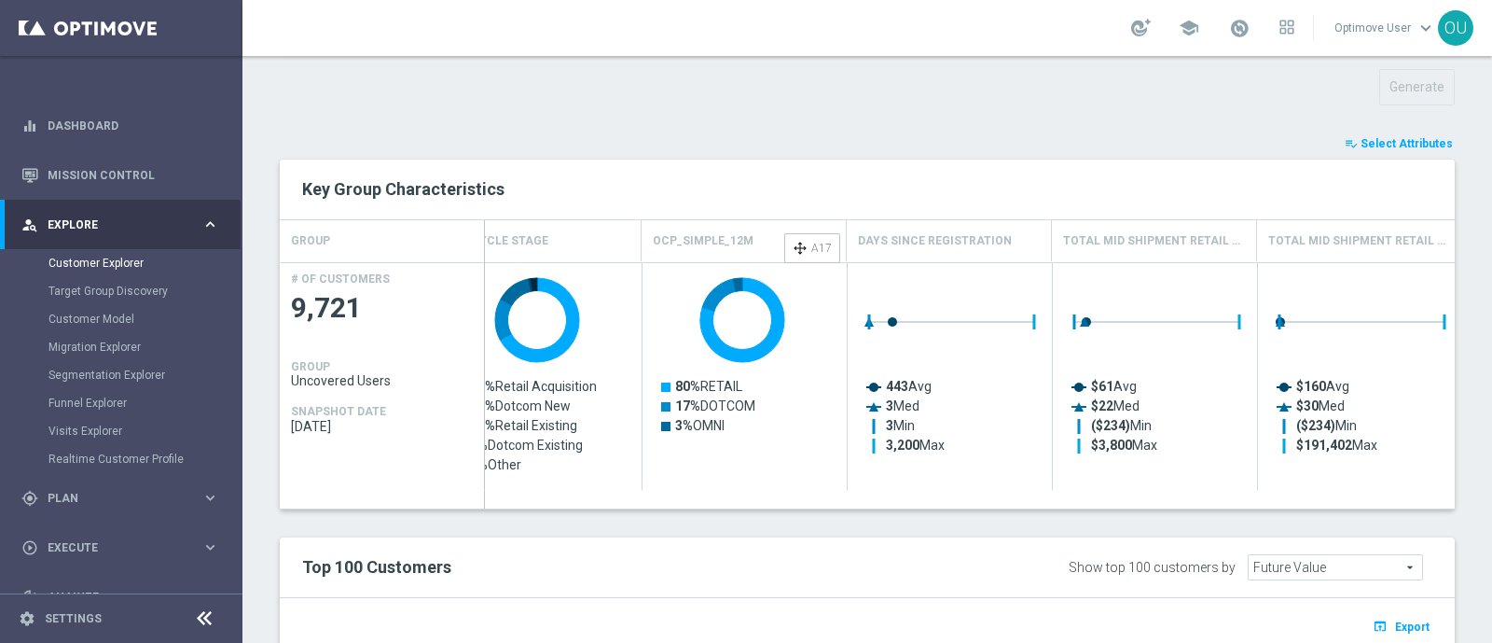
drag, startPoint x: 1392, startPoint y: 233, endPoint x: 794, endPoint y: 241, distance: 597.9
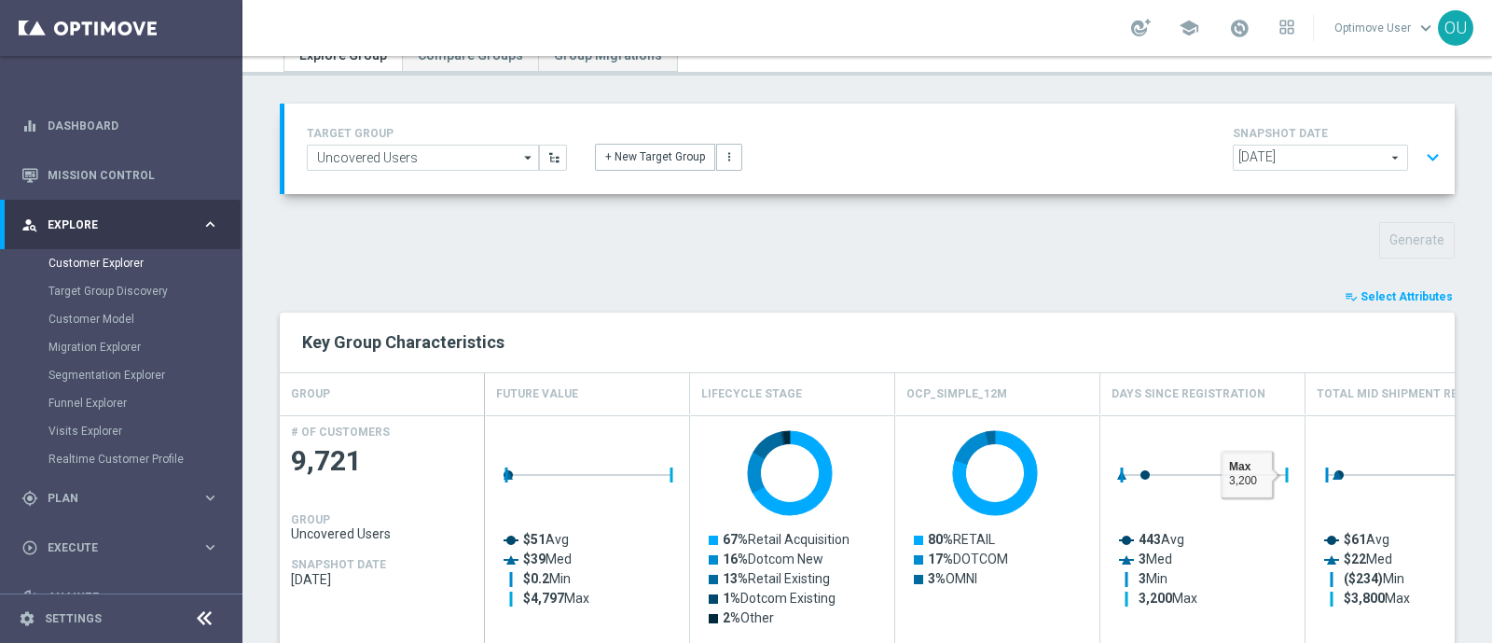
scroll to position [0, 0]
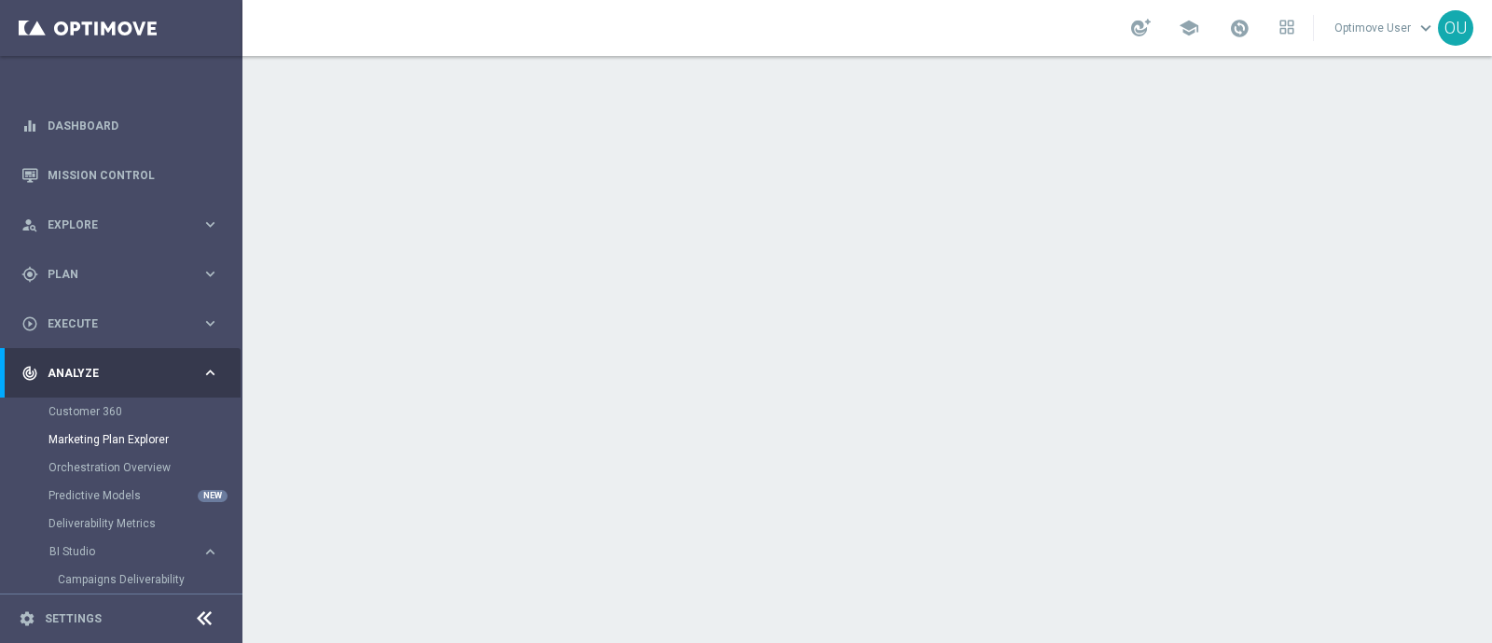
scroll to position [116, 0]
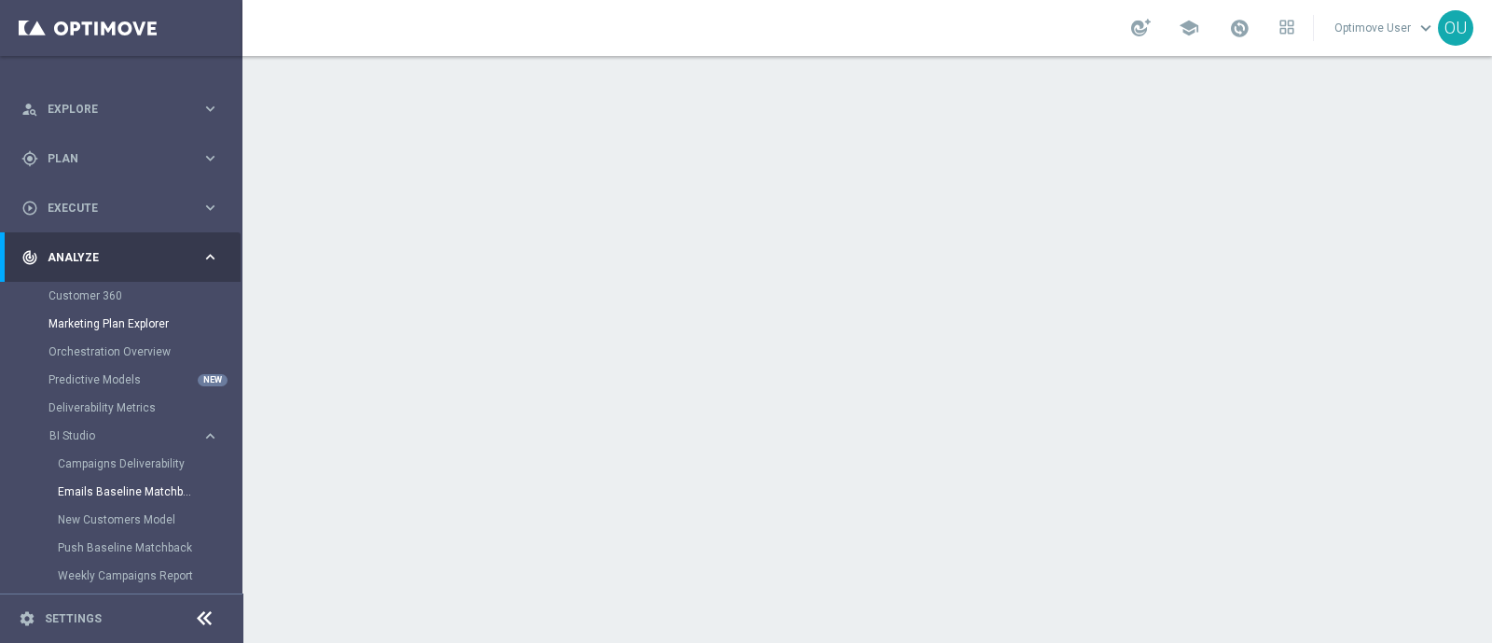
click at [126, 323] on link "Marketing Plan Explorer" at bounding box center [122, 323] width 146 height 15
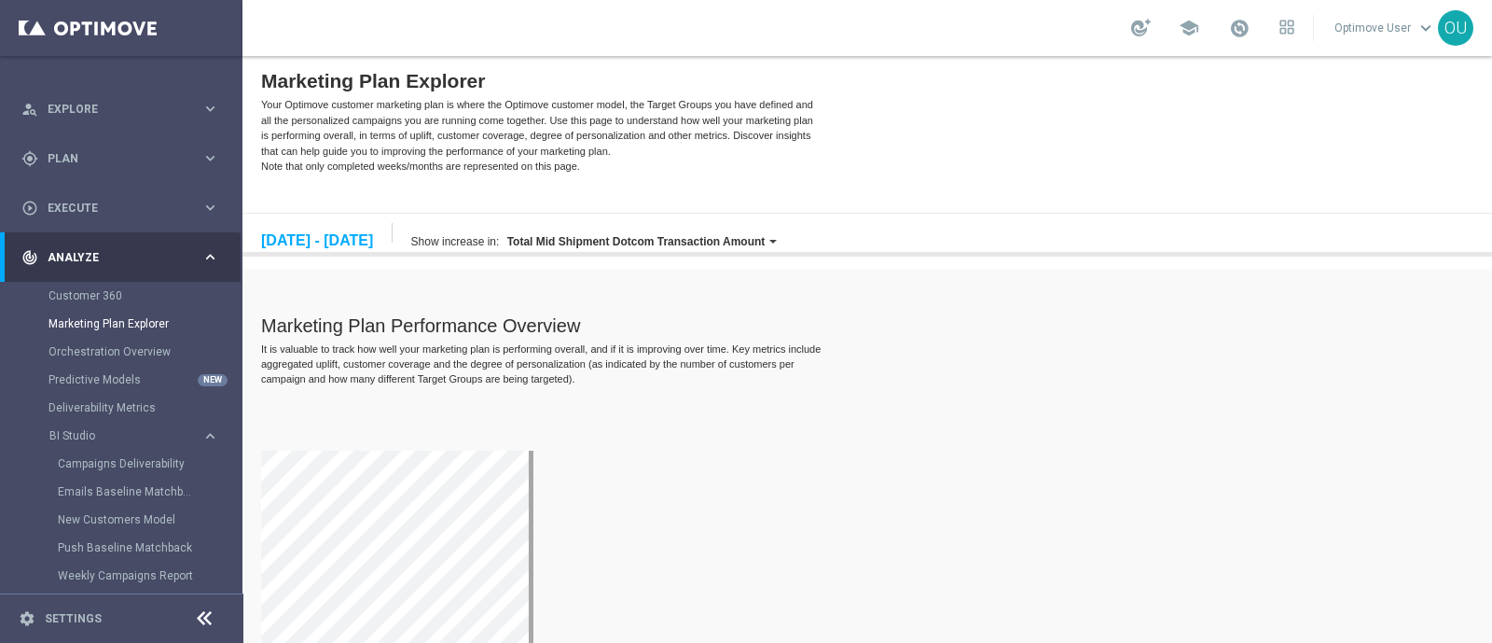
click at [770, 245] on div "Total Mid Shipment Dotcom Transaction Amount" at bounding box center [637, 241] width 268 height 19
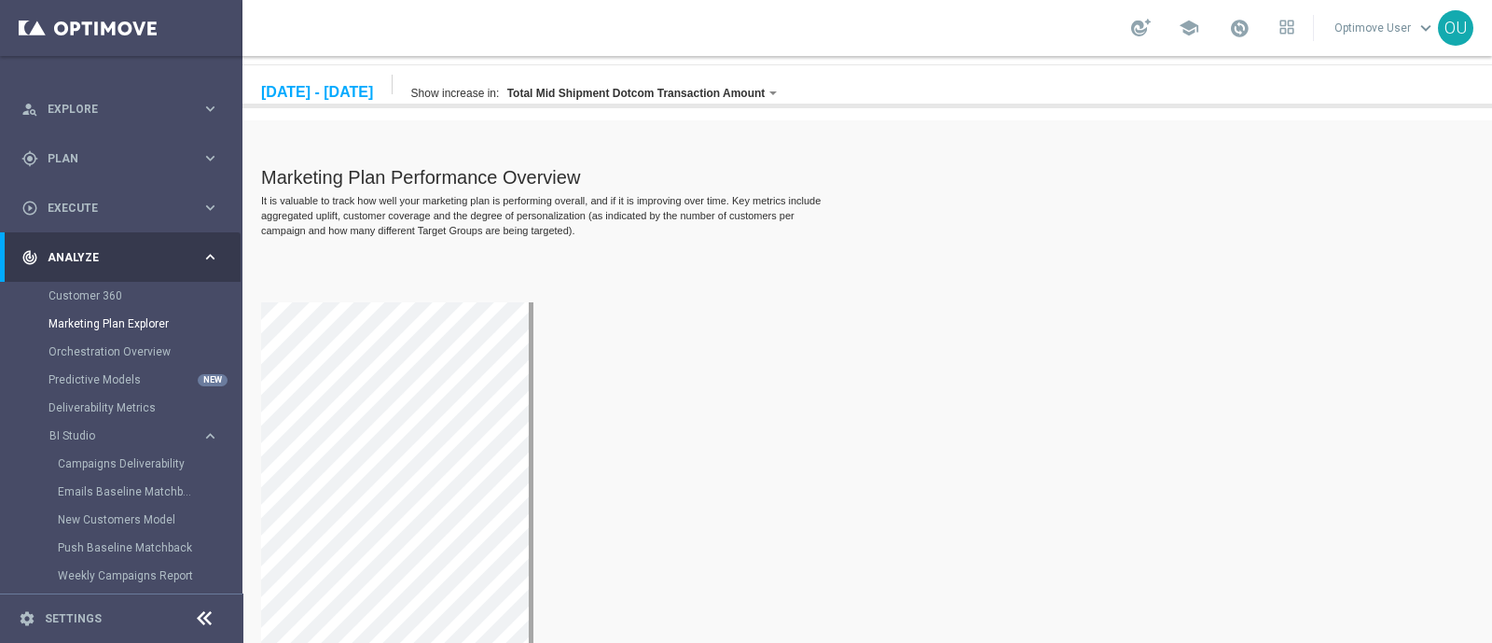
scroll to position [116, 0]
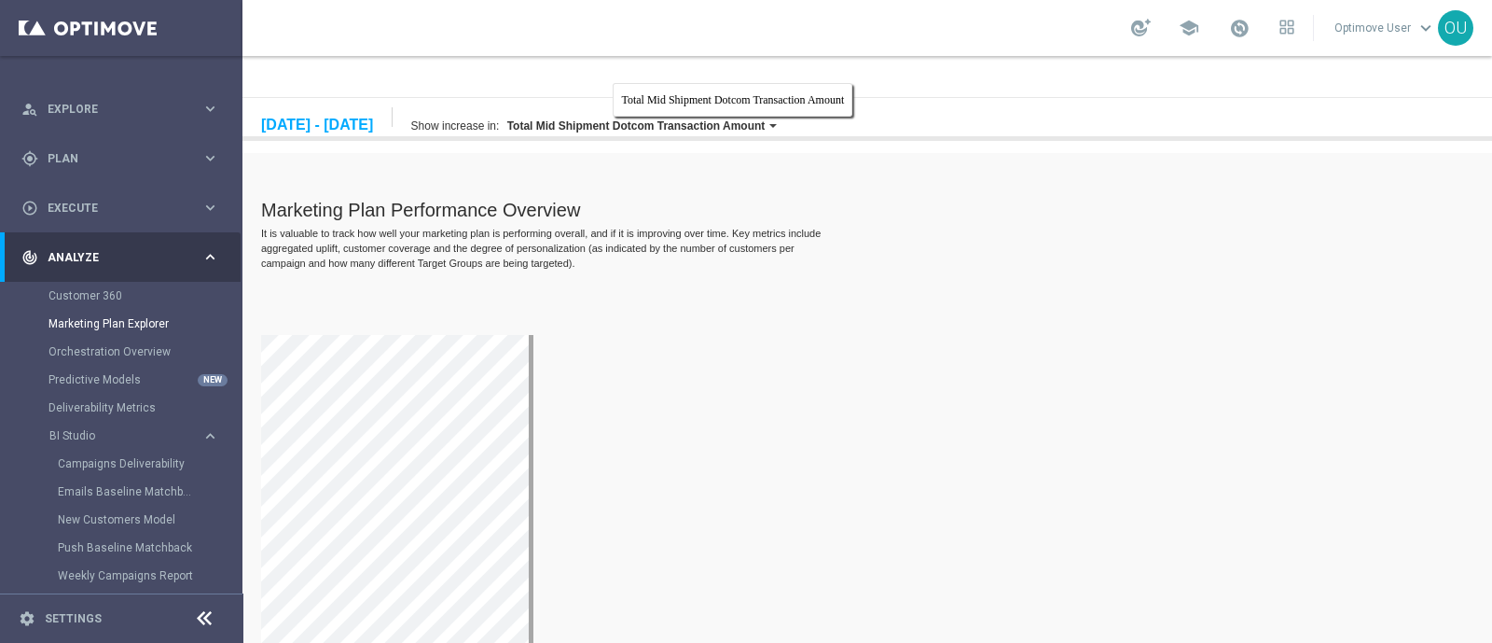
click at [766, 125] on label "Total Mid Shipment Dotcom Transaction Amount" at bounding box center [636, 125] width 258 height 13
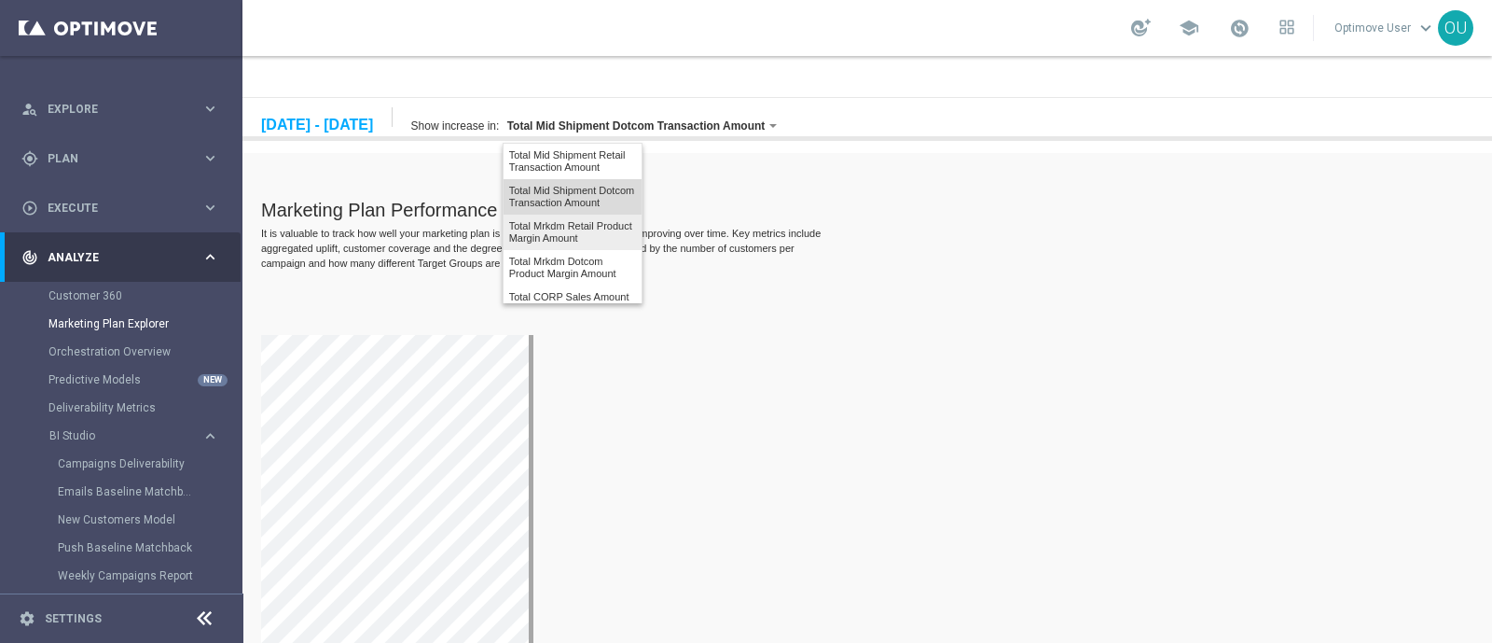
click at [642, 250] on label "Total Mrkdm Retail Product Margin Amount" at bounding box center [573, 232] width 138 height 35
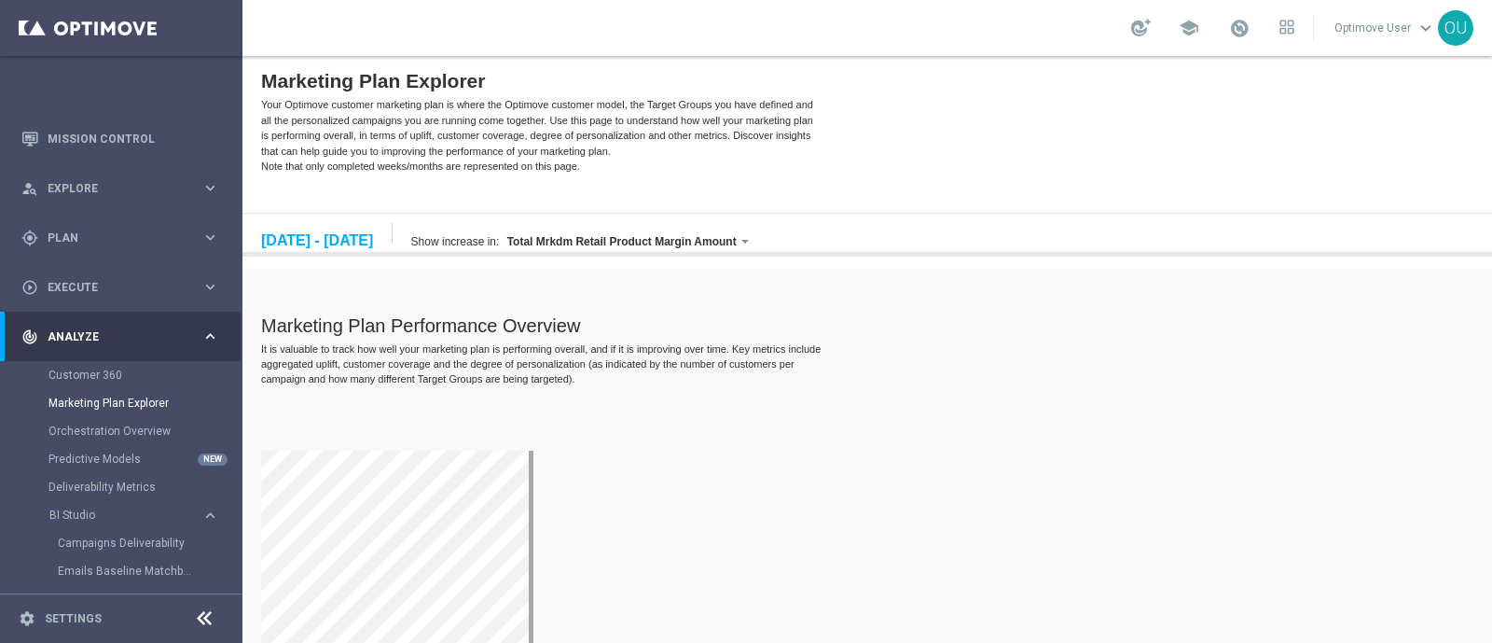
scroll to position [0, 0]
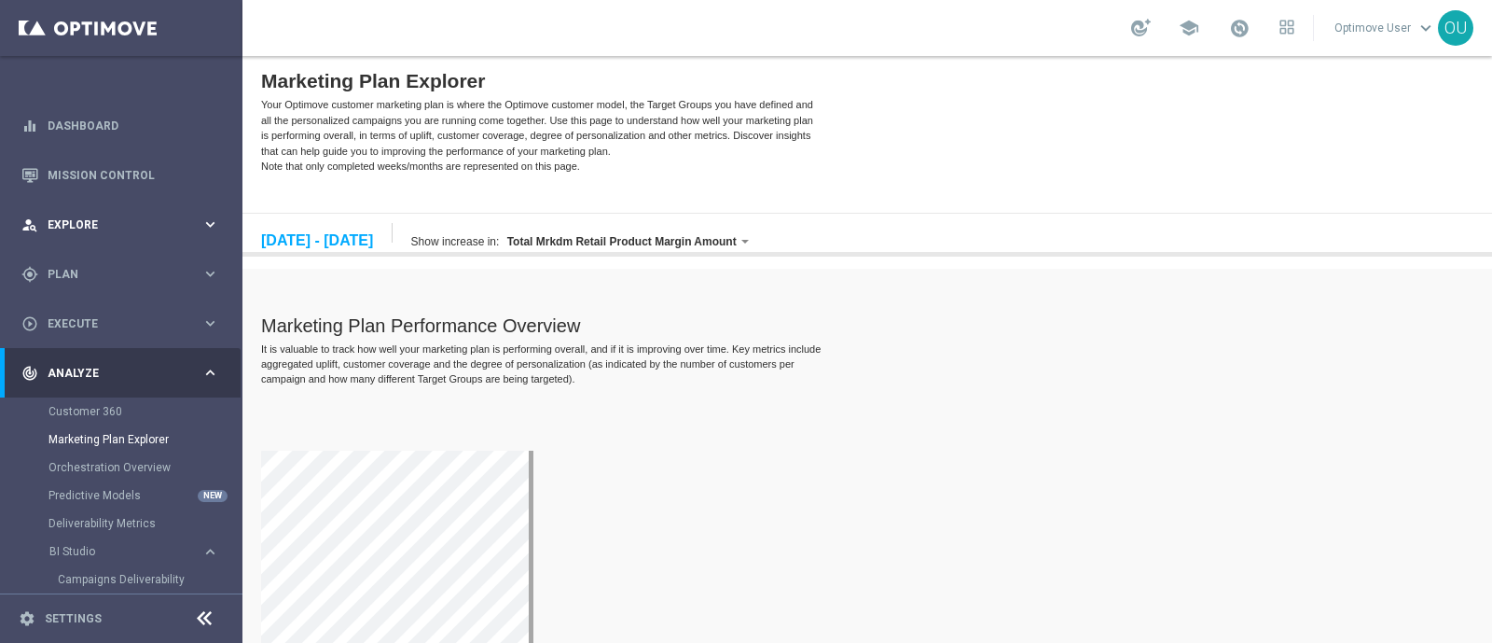
click at [104, 227] on span "Explore" at bounding box center [125, 224] width 154 height 11
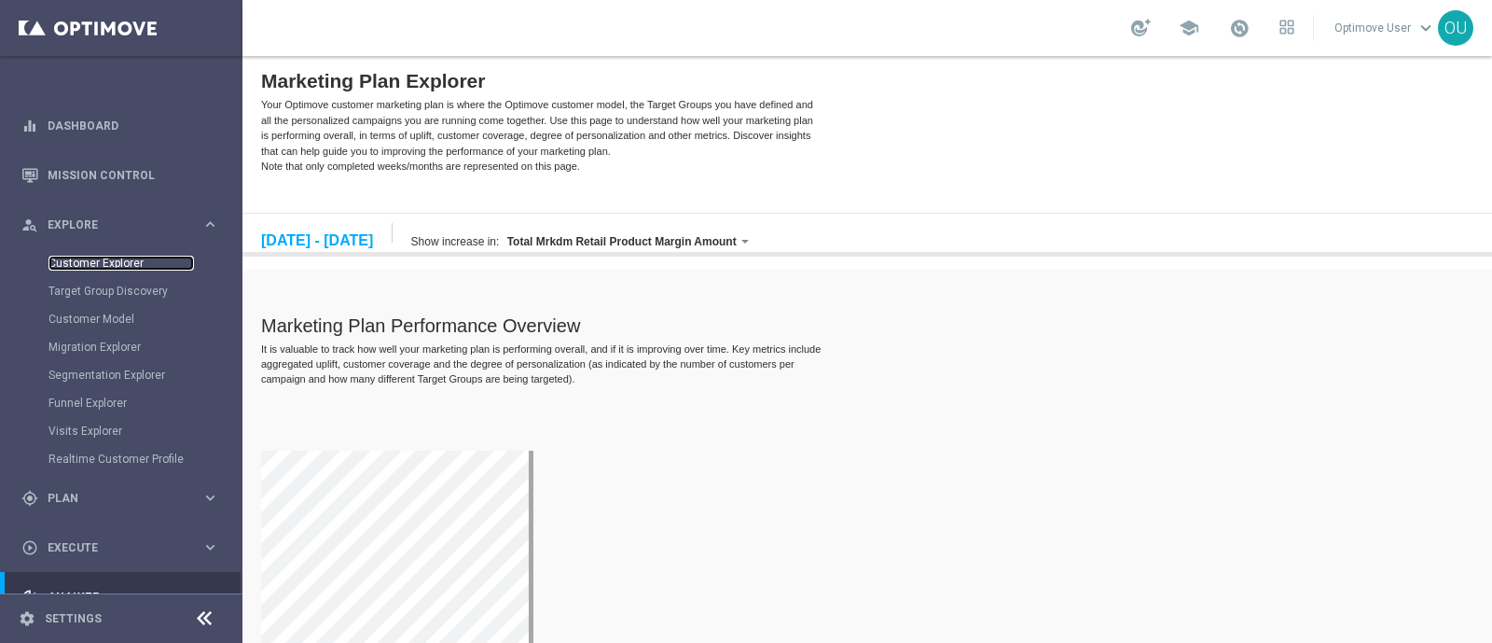
click at [118, 261] on link "Customer Explorer" at bounding box center [122, 263] width 146 height 15
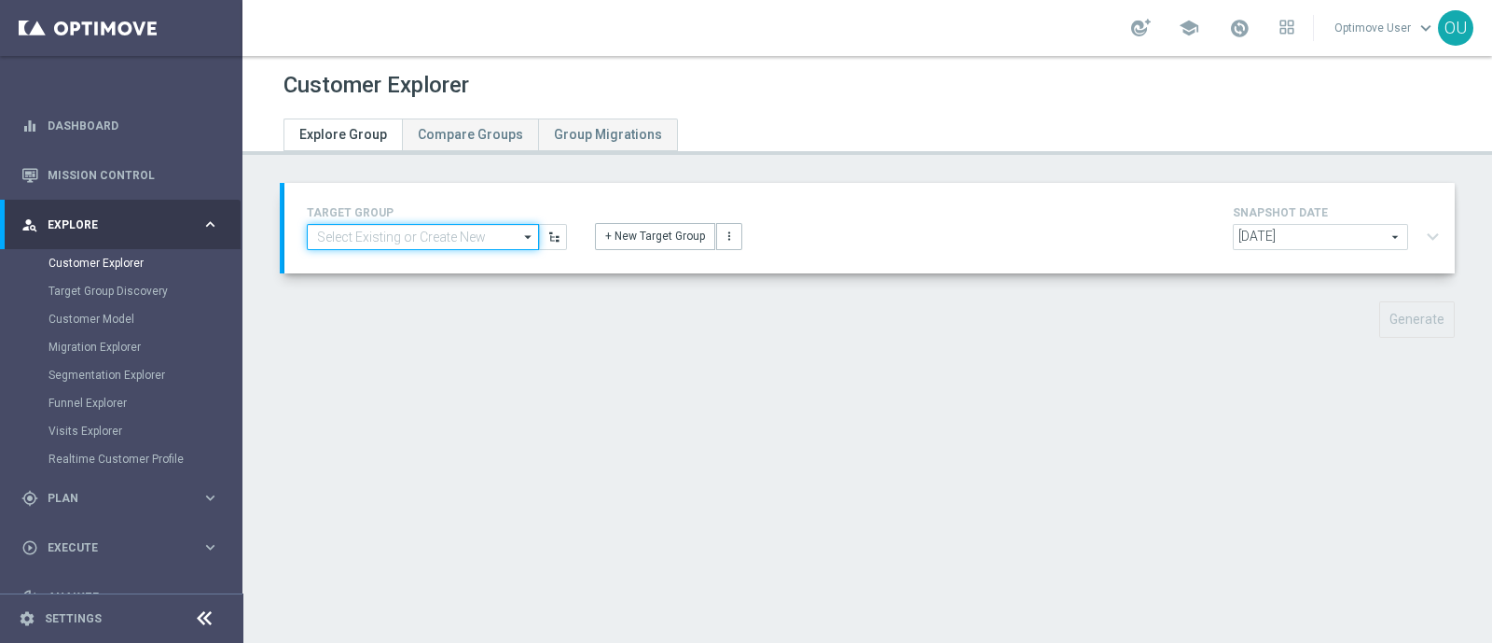
click at [480, 235] on input at bounding box center [423, 237] width 232 height 26
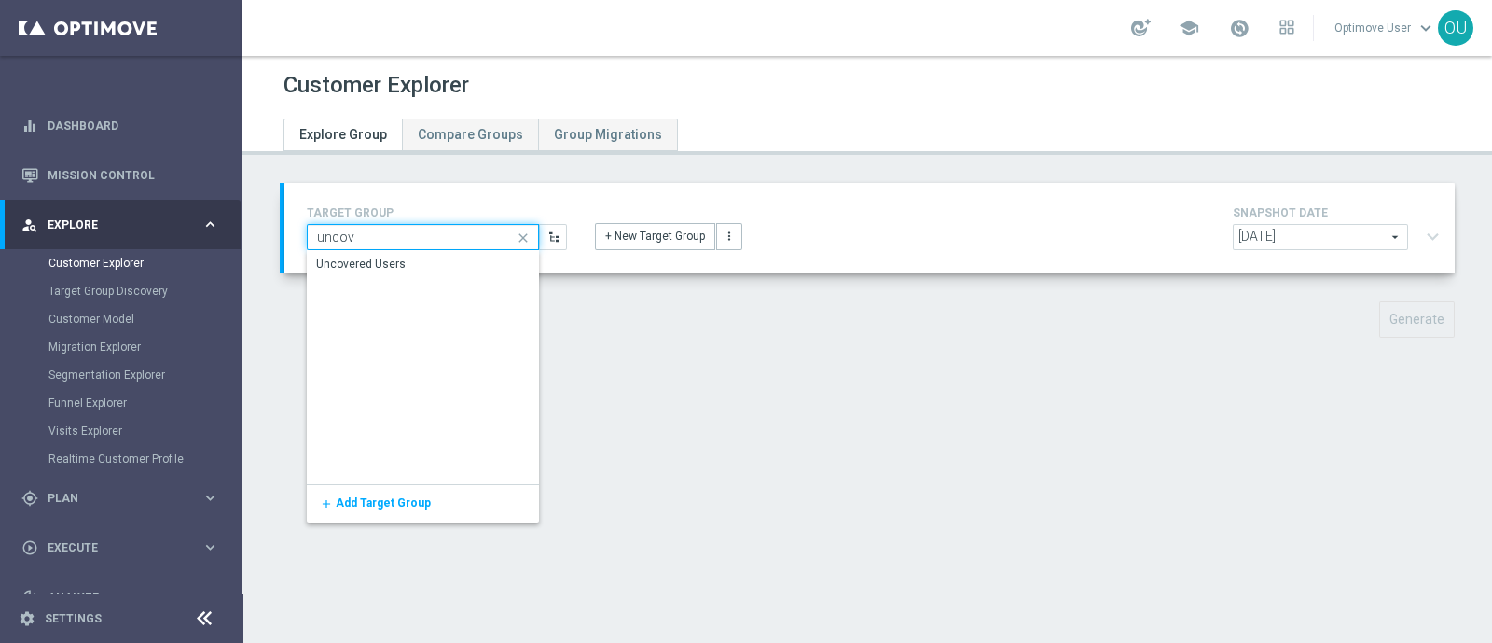
type input "uncov"
click at [446, 261] on div "Uncovered Users" at bounding box center [421, 265] width 228 height 28
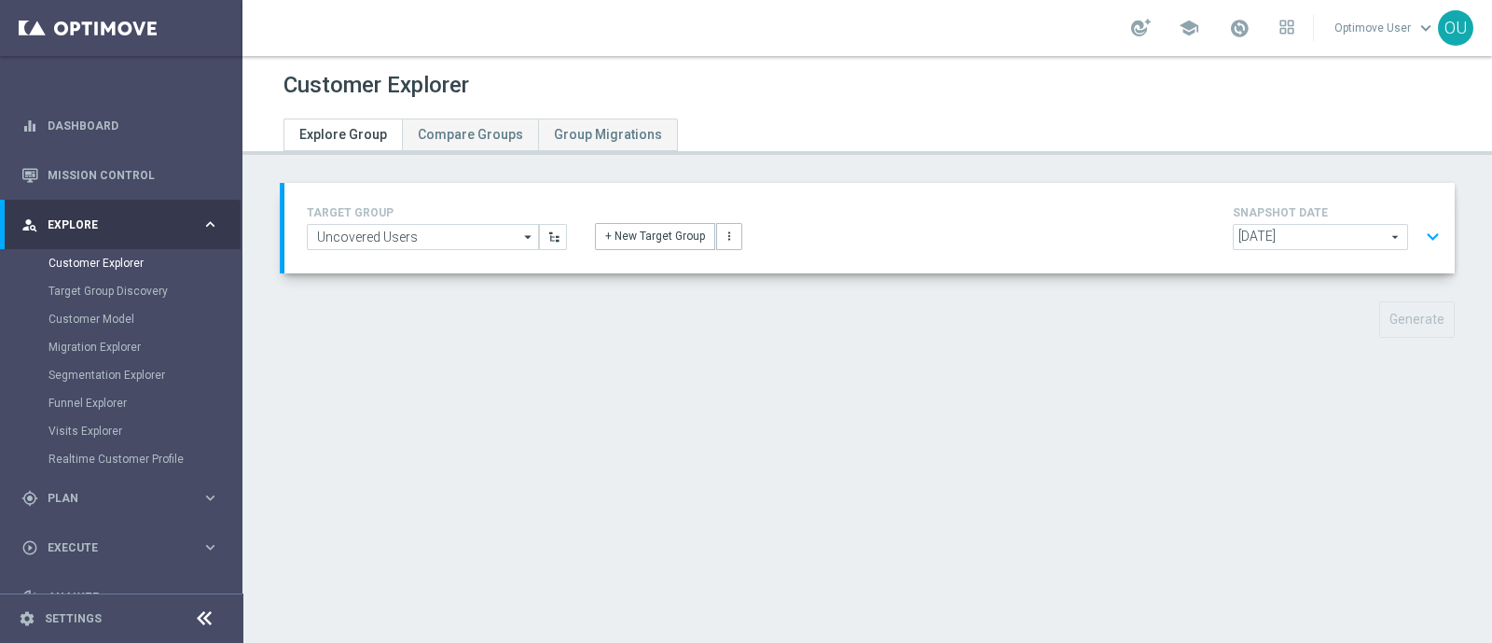
click at [1420, 241] on button "expand_more" at bounding box center [1433, 236] width 27 height 35
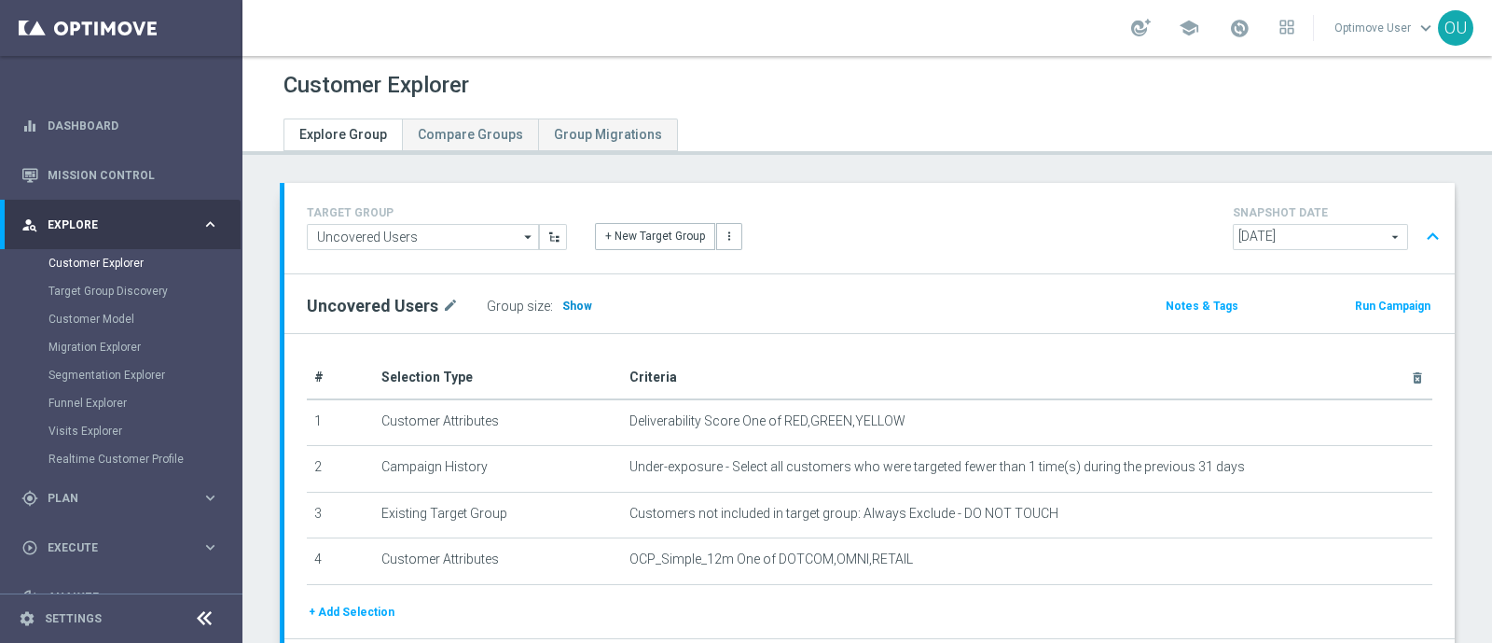
click at [576, 301] on span "Show" at bounding box center [577, 305] width 30 height 13
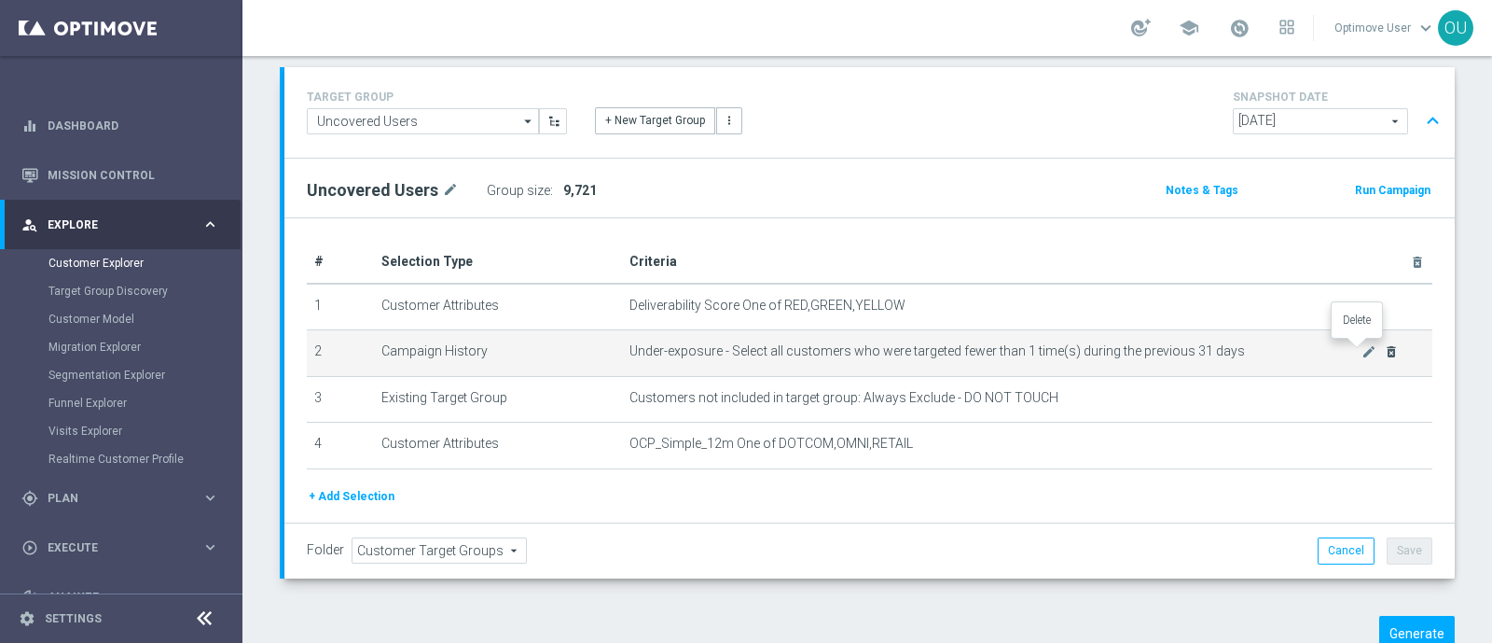
click at [1384, 346] on icon "delete_forever" at bounding box center [1391, 351] width 15 height 15
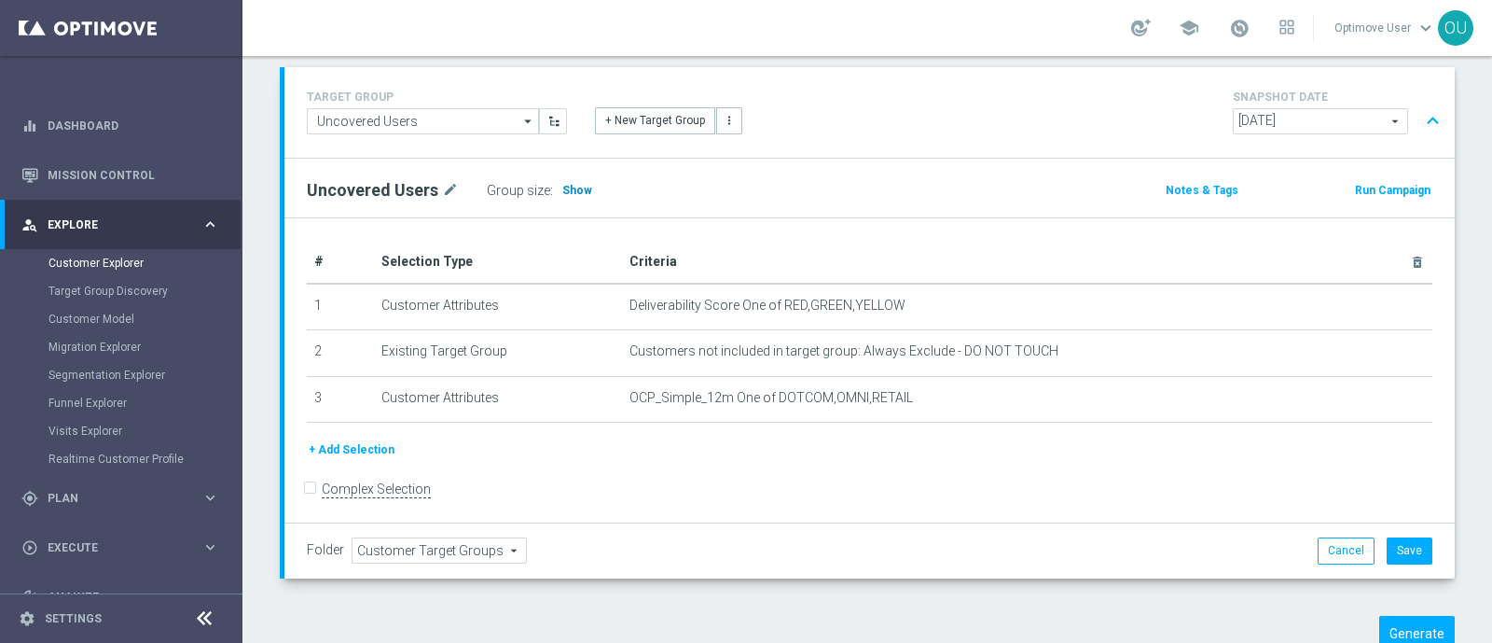
click at [562, 186] on span "Show" at bounding box center [577, 190] width 30 height 13
drag, startPoint x: 626, startPoint y: 184, endPoint x: 586, endPoint y: 182, distance: 40.2
click at [586, 182] on div "Group size : 8,745,840" at bounding box center [580, 190] width 187 height 26
click at [623, 187] on div "Group size : 8,745,840" at bounding box center [580, 190] width 187 height 26
drag, startPoint x: 619, startPoint y: 186, endPoint x: 575, endPoint y: 187, distance: 44.8
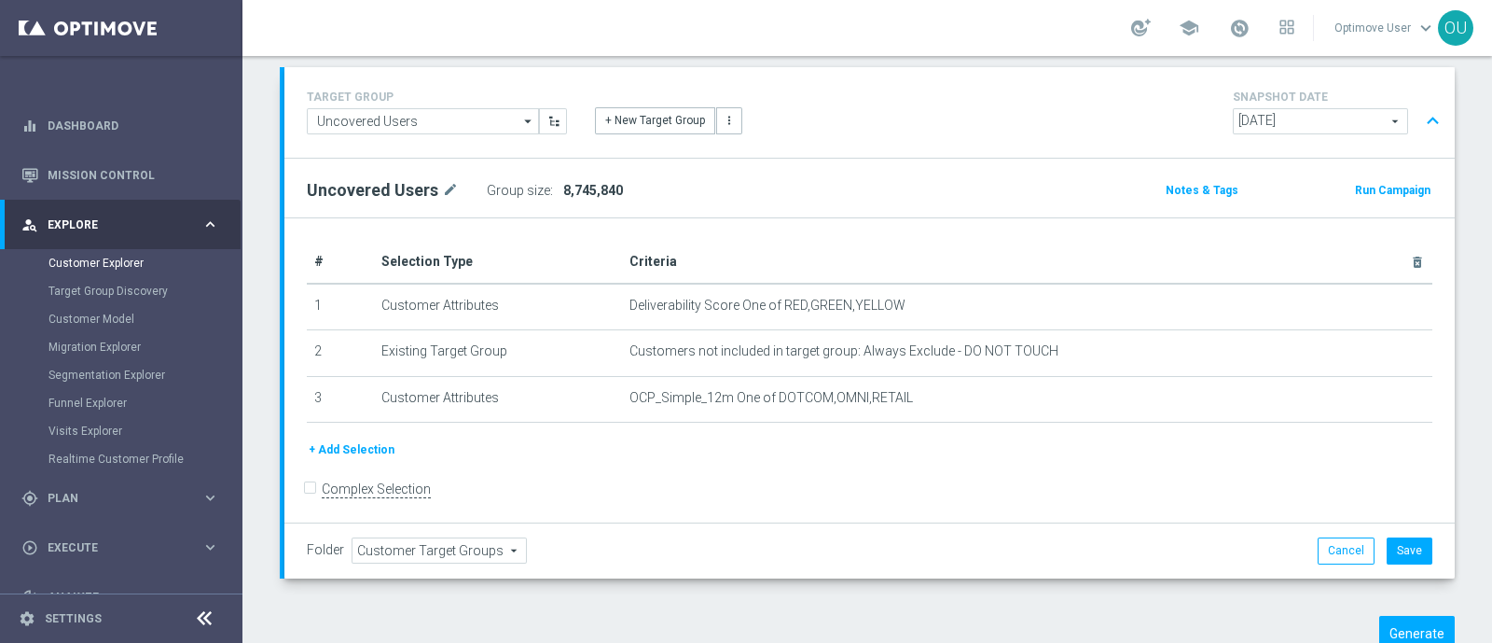
click at [574, 187] on div "Group size : 8,745,840" at bounding box center [580, 190] width 187 height 26
click at [563, 185] on span "8,745,840" at bounding box center [593, 190] width 60 height 15
click at [499, 187] on label "Group size" at bounding box center [518, 191] width 63 height 16
drag, startPoint x: 560, startPoint y: 187, endPoint x: 614, endPoint y: 184, distance: 54.2
click at [614, 184] on span "8,745,840" at bounding box center [593, 190] width 60 height 15
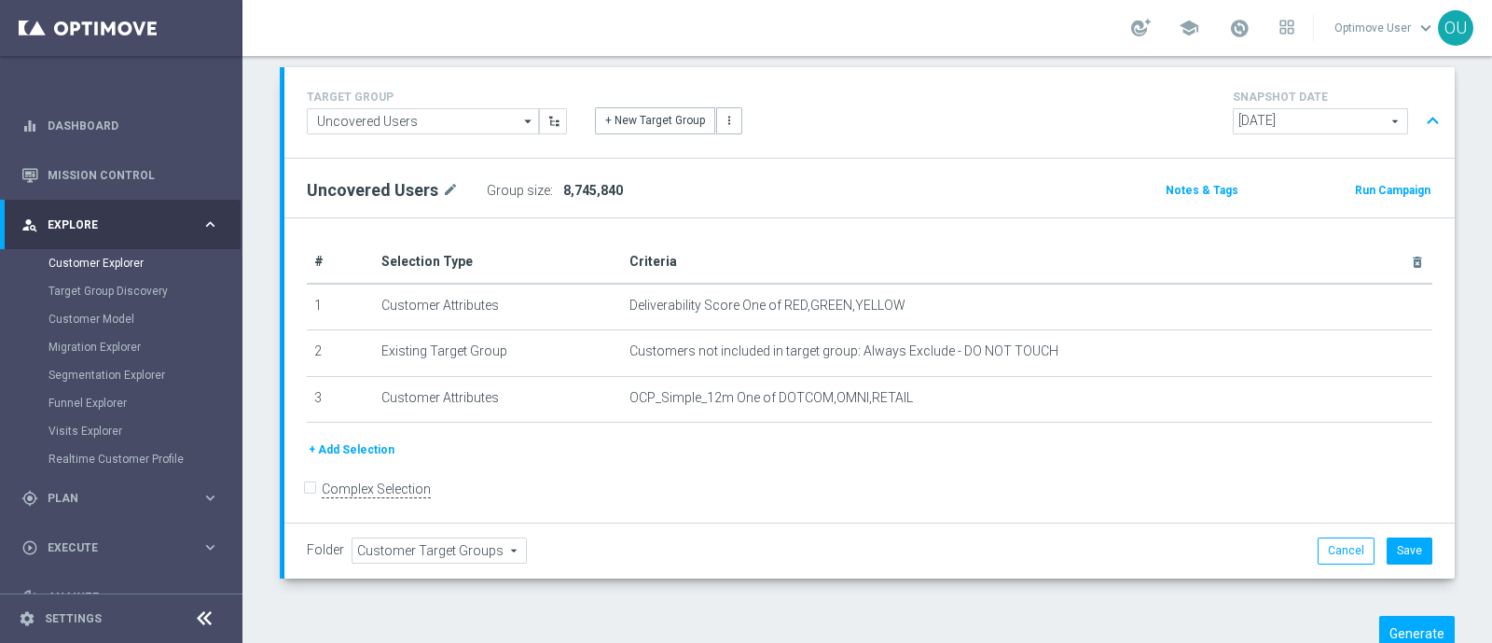
copy span "8,745,840"
click at [1340, 539] on button "Cancel" at bounding box center [1346, 550] width 57 height 26
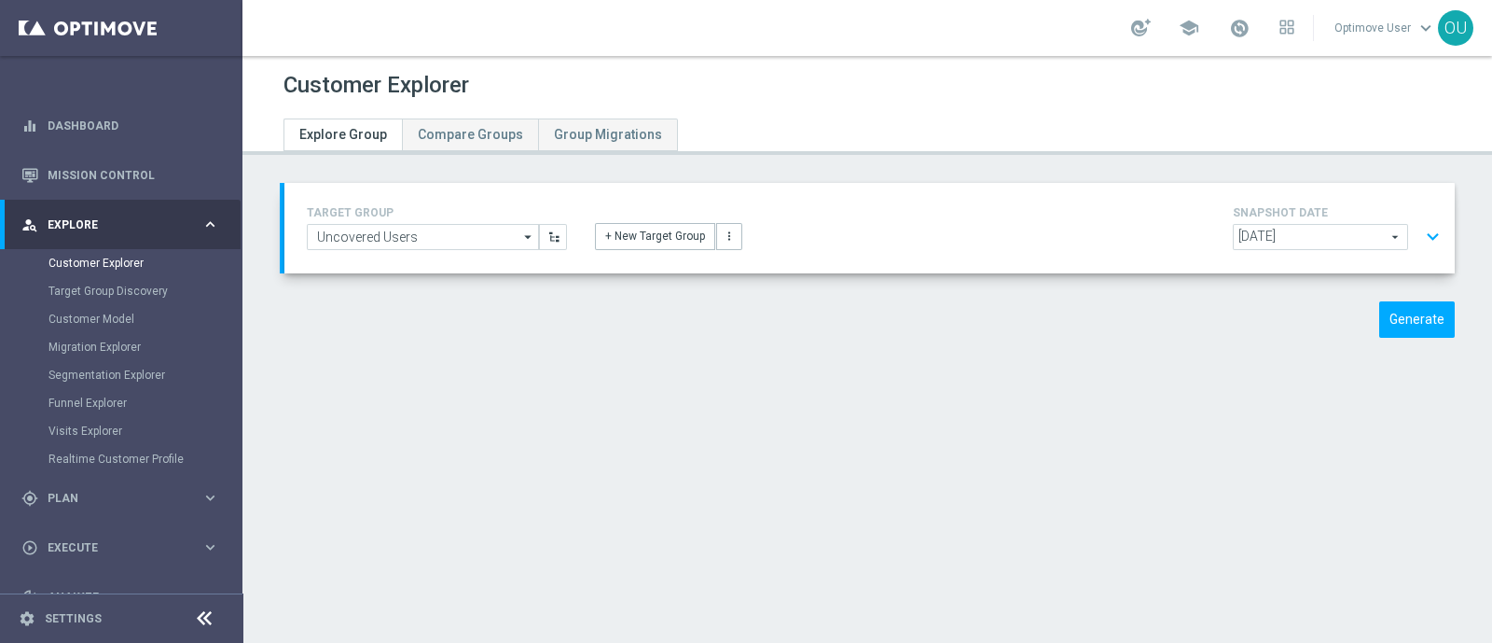
scroll to position [0, 0]
click at [466, 235] on input "Uncovered Users" at bounding box center [423, 237] width 232 height 26
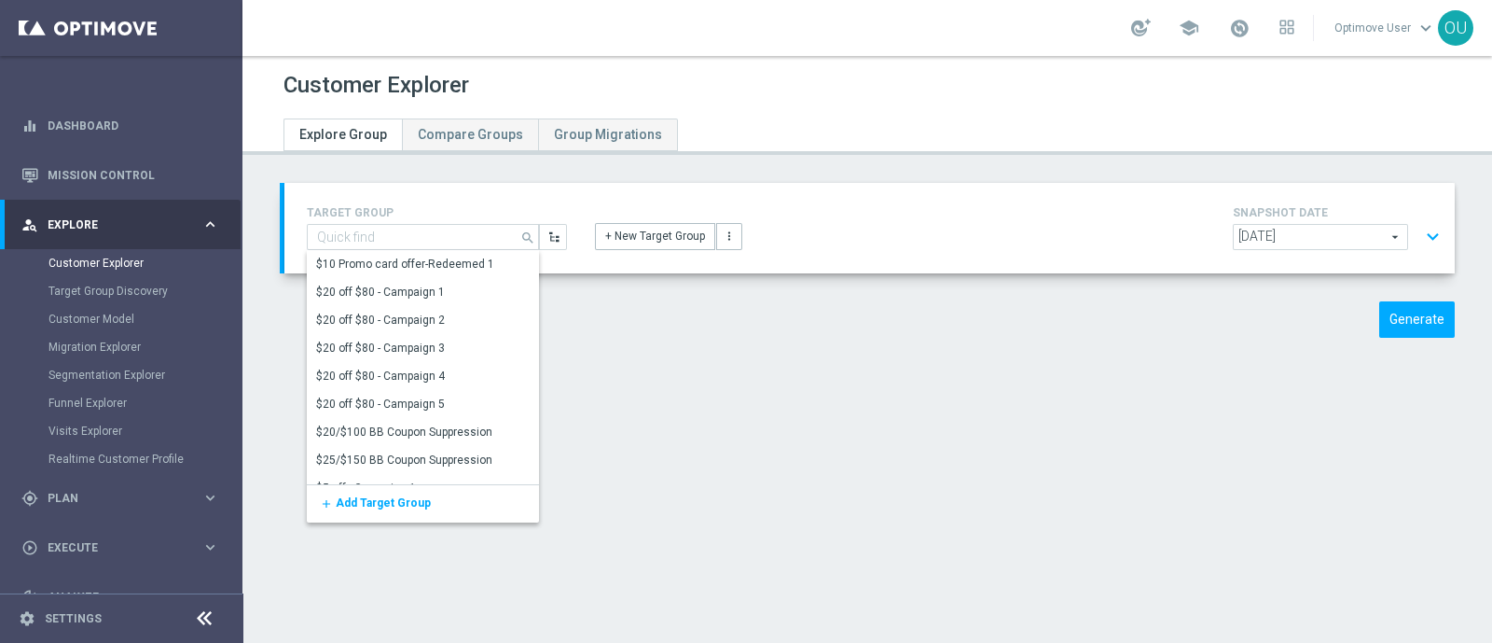
click at [832, 213] on div "+ New Target Group more_vert" at bounding box center [869, 225] width 577 height 49
type input "Uncovered Users"
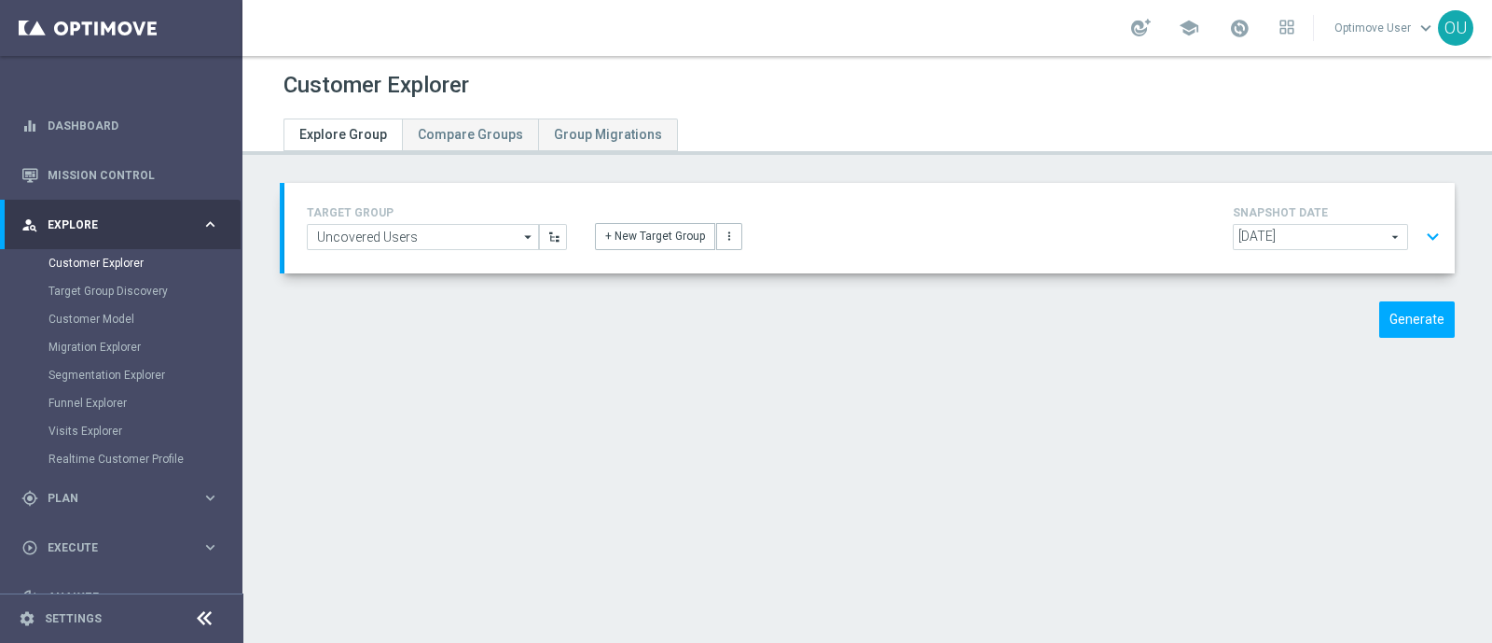
click at [1380, 235] on span "[DATE]" at bounding box center [1320, 237] width 173 height 24
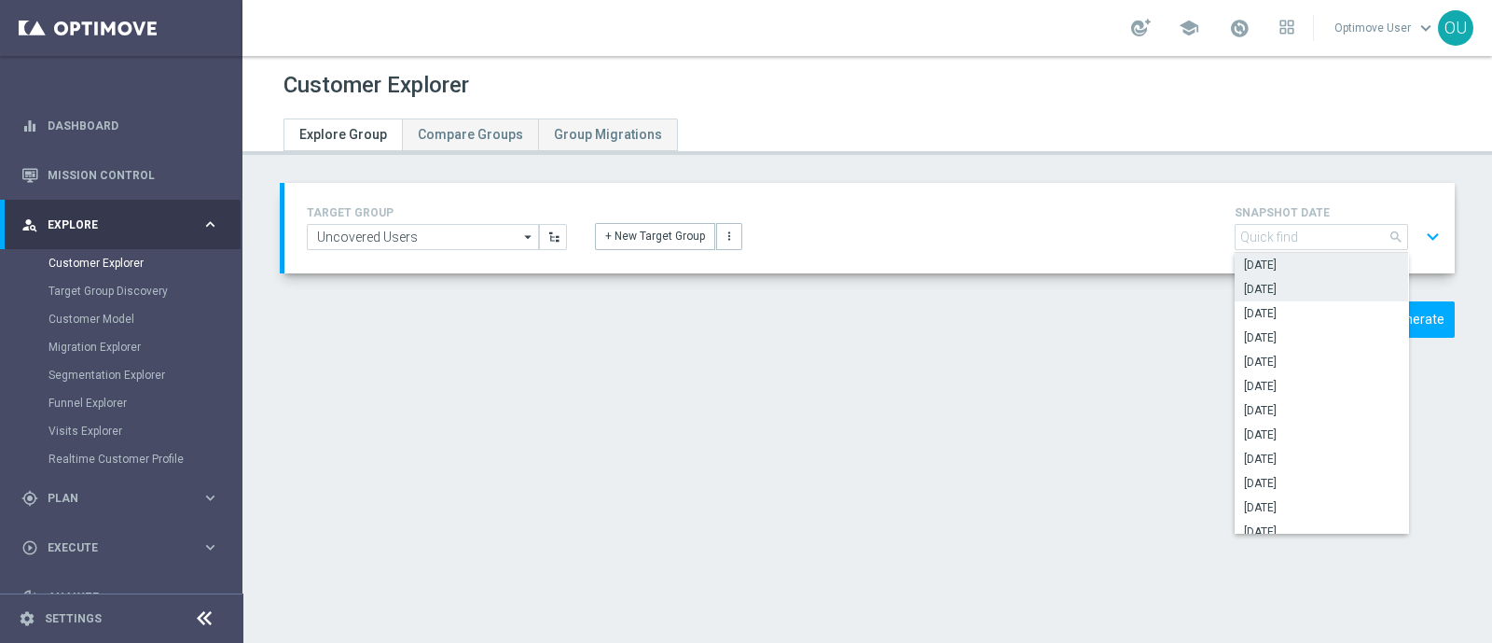
click at [1305, 283] on span "[DATE]" at bounding box center [1321, 289] width 155 height 15
type input "[DATE]"
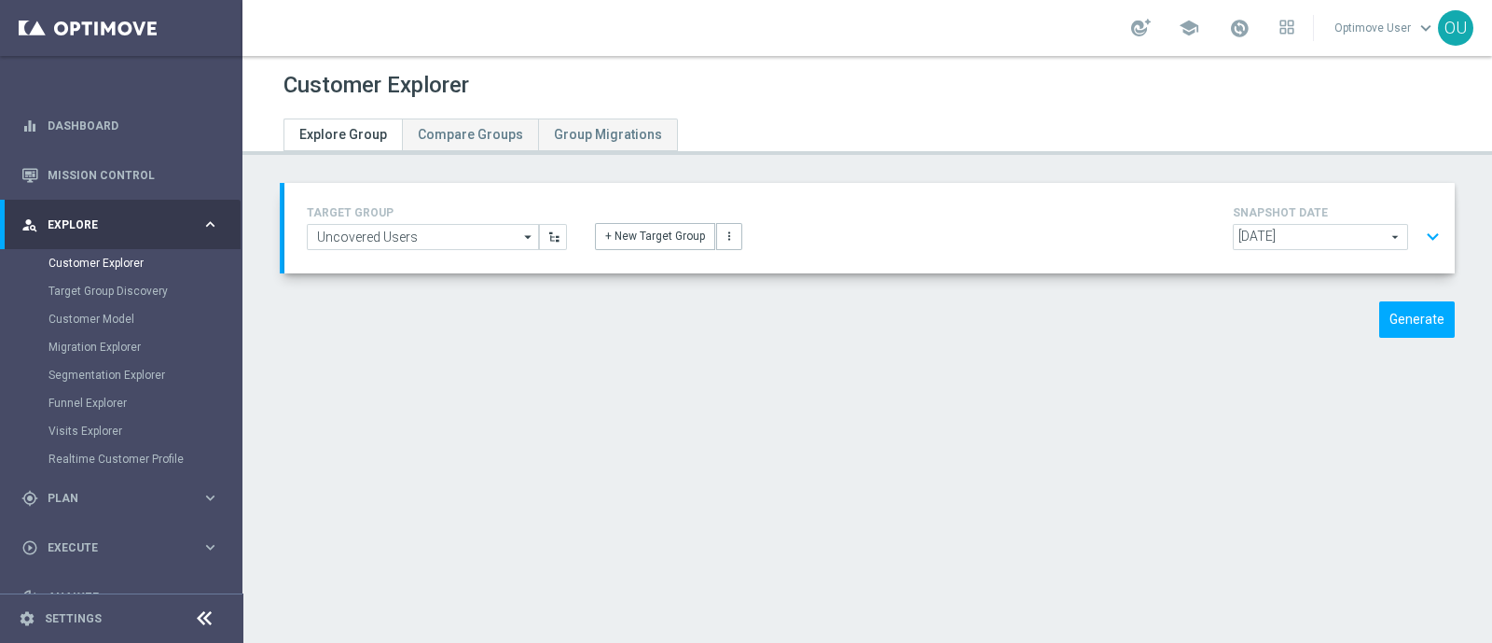
click at [1420, 234] on button "expand_more" at bounding box center [1433, 236] width 27 height 35
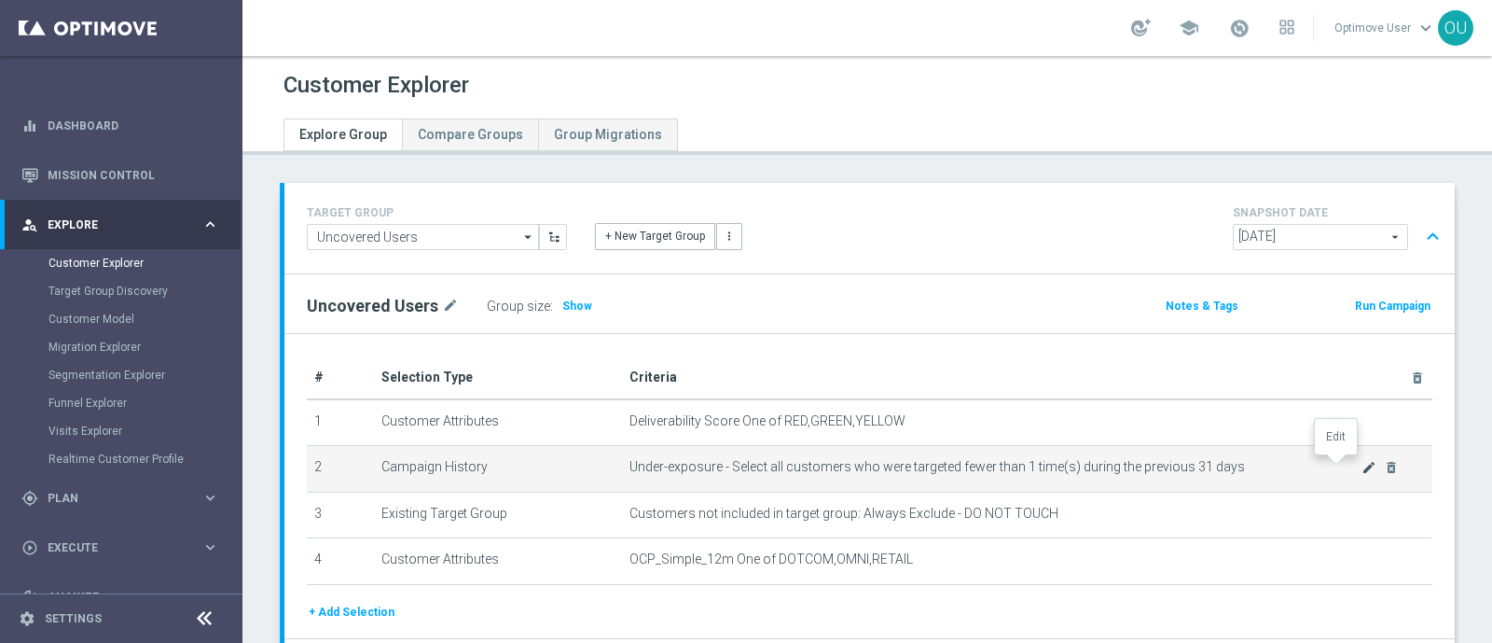
click at [1362, 468] on icon "mode_edit" at bounding box center [1369, 467] width 15 height 15
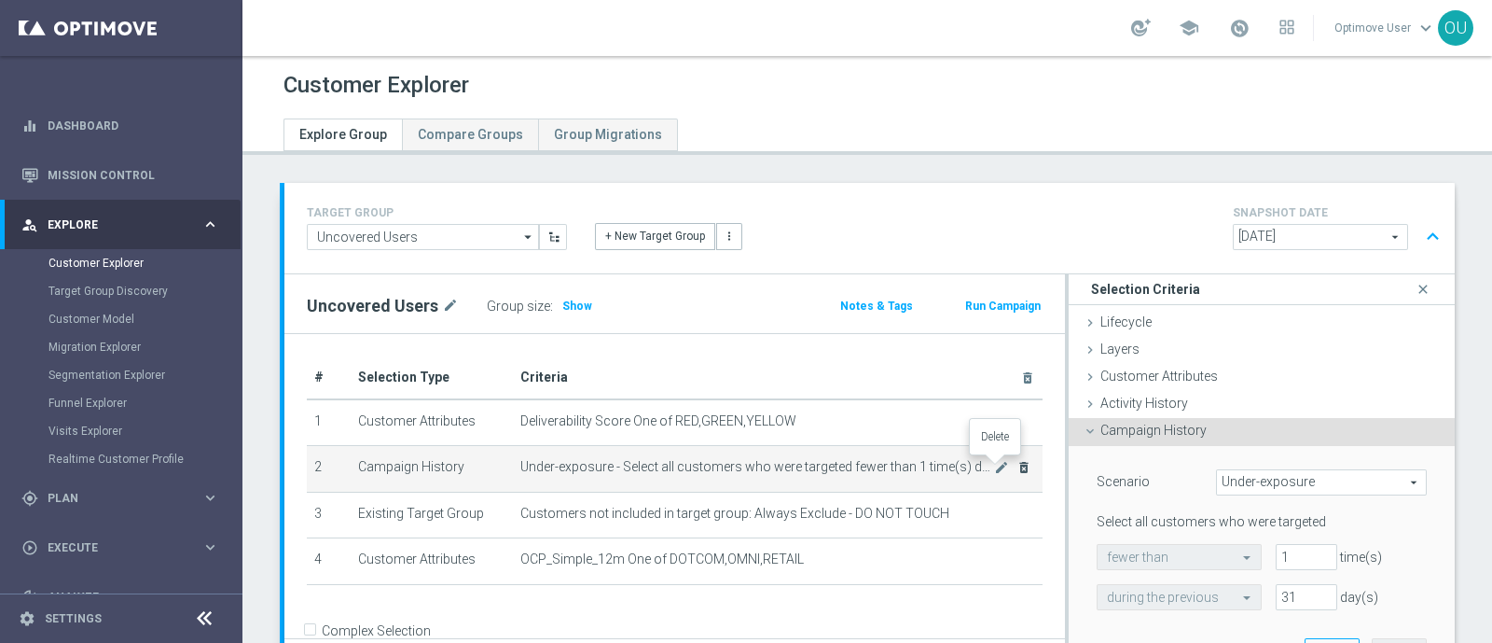
click at [1017, 466] on icon "delete_forever" at bounding box center [1024, 467] width 15 height 15
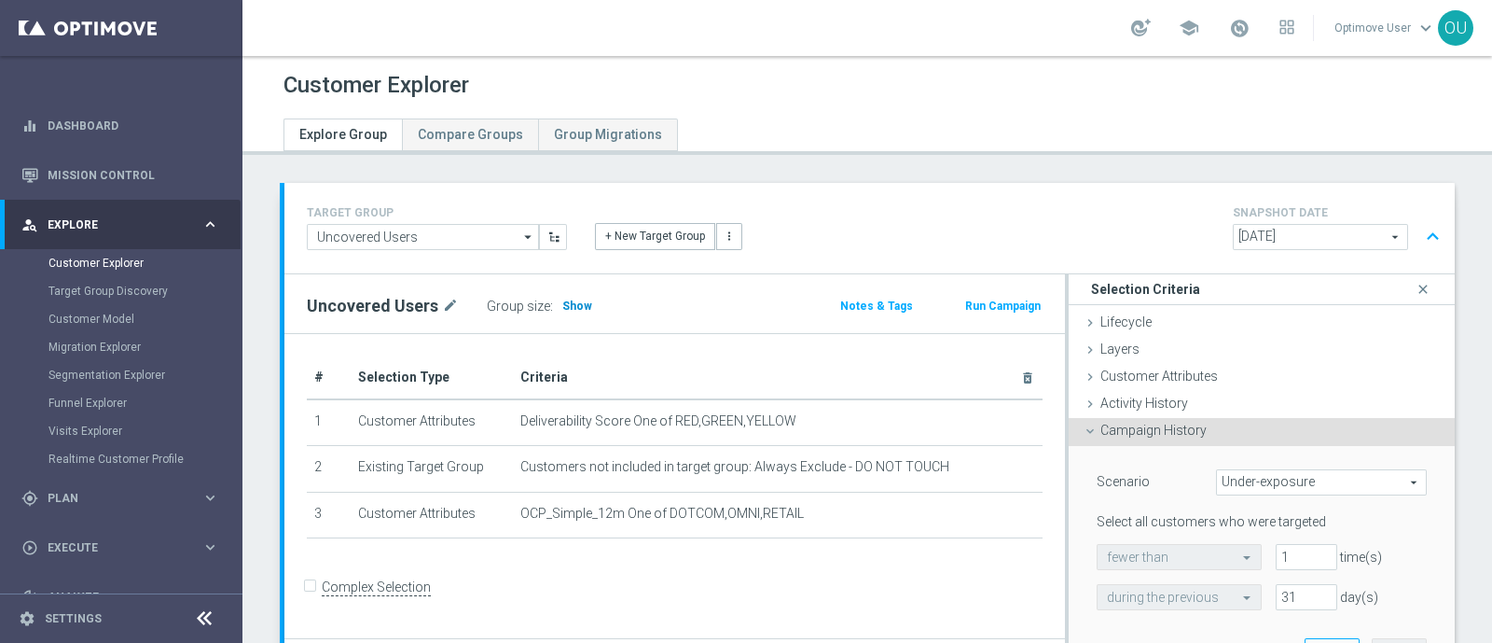
click at [567, 306] on span "Show" at bounding box center [577, 305] width 30 height 13
click at [1414, 282] on icon "close" at bounding box center [1423, 289] width 19 height 25
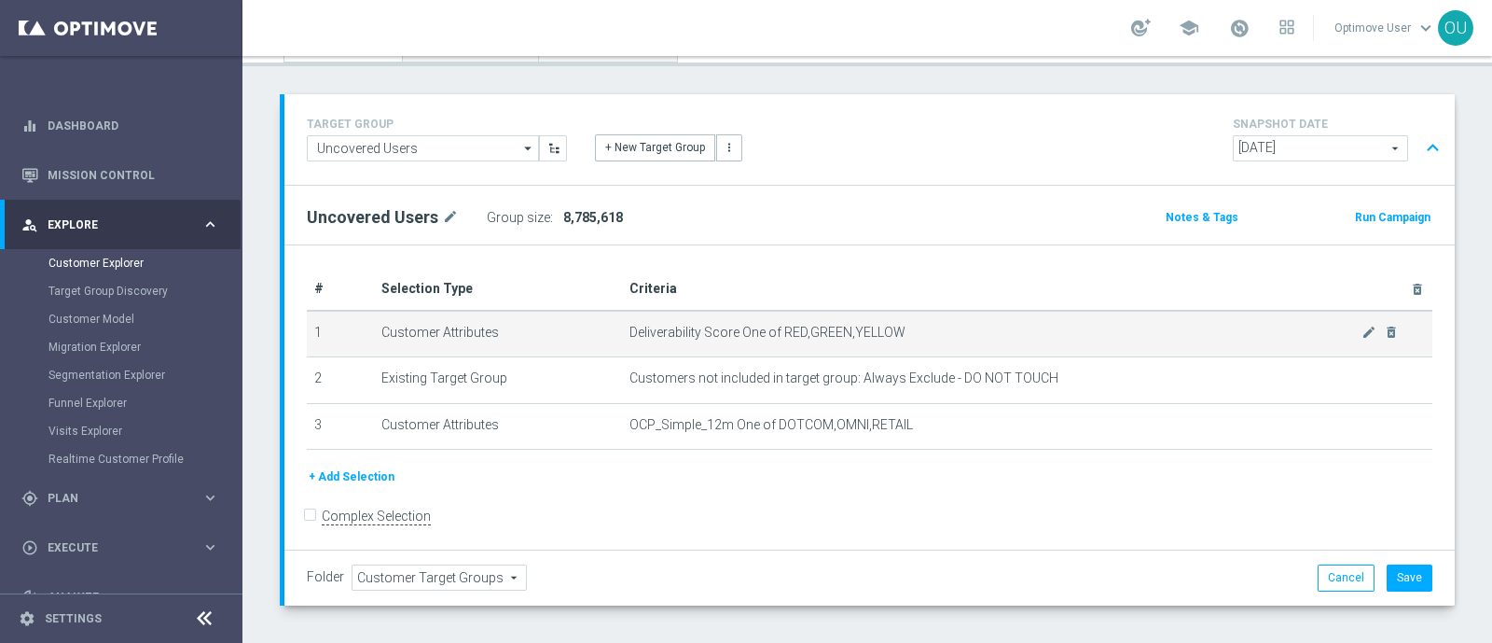
scroll to position [52, 0]
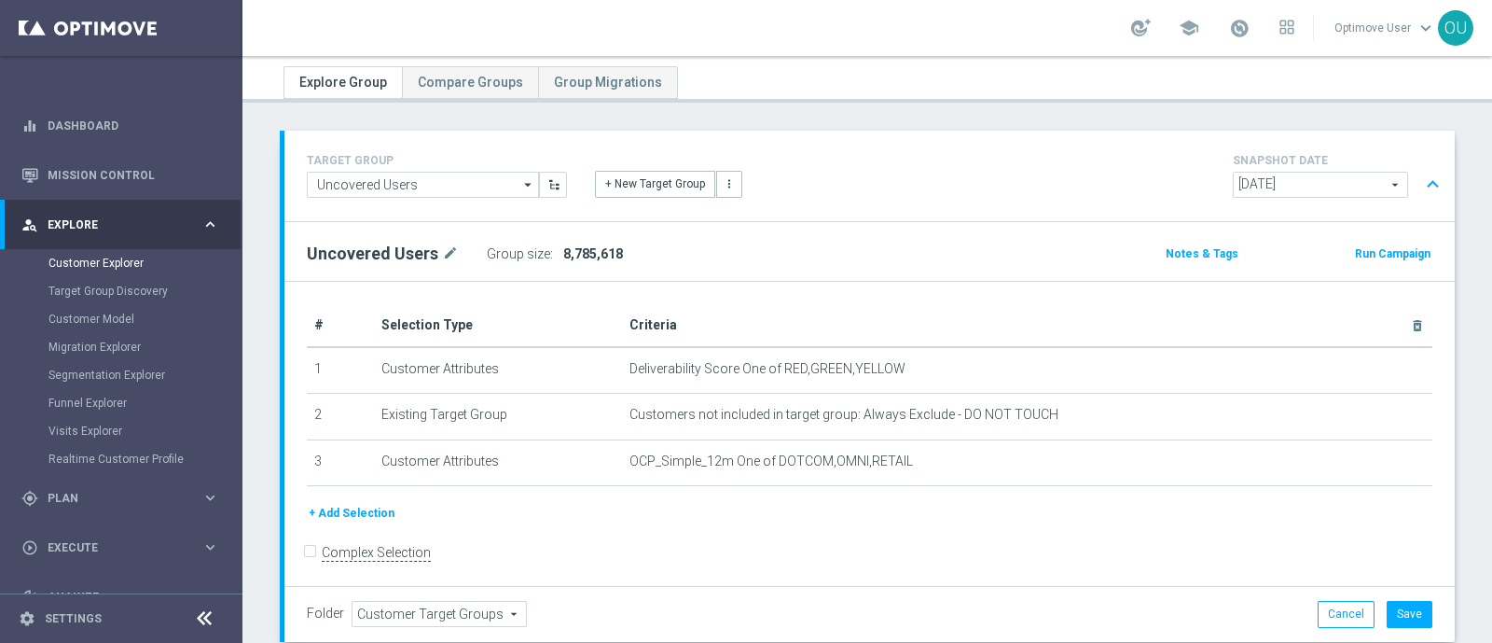
drag, startPoint x: 624, startPoint y: 249, endPoint x: 574, endPoint y: 251, distance: 50.4
click at [574, 251] on div "Group size : 8,785,618" at bounding box center [580, 254] width 187 height 26
click at [625, 252] on div "Group size : 8,785,618" at bounding box center [580, 254] width 187 height 26
drag, startPoint x: 613, startPoint y: 251, endPoint x: 555, endPoint y: 253, distance: 57.9
click at [561, 253] on h3 "8,785,618" at bounding box center [593, 254] width 65 height 22
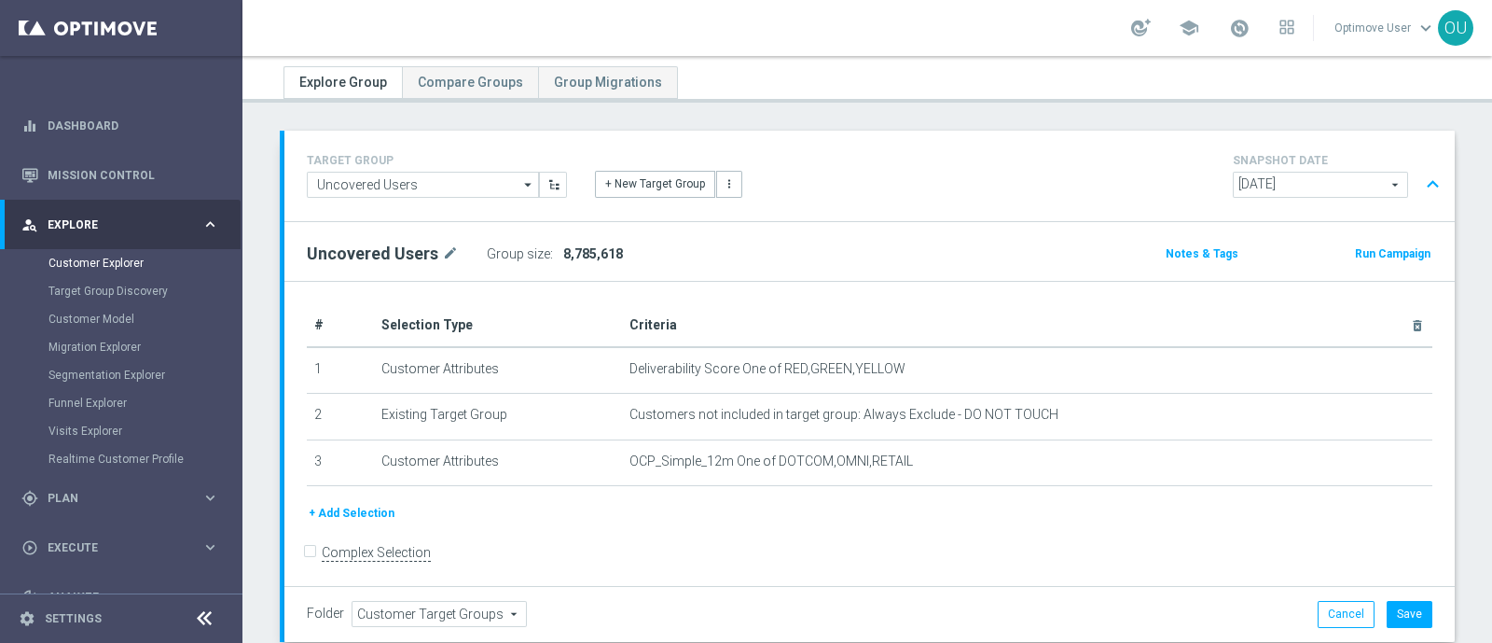
copy span "8,785,618"
click at [626, 244] on div "Group size : 8,785,618" at bounding box center [580, 254] width 187 height 26
